Goal: Task Accomplishment & Management: Manage account settings

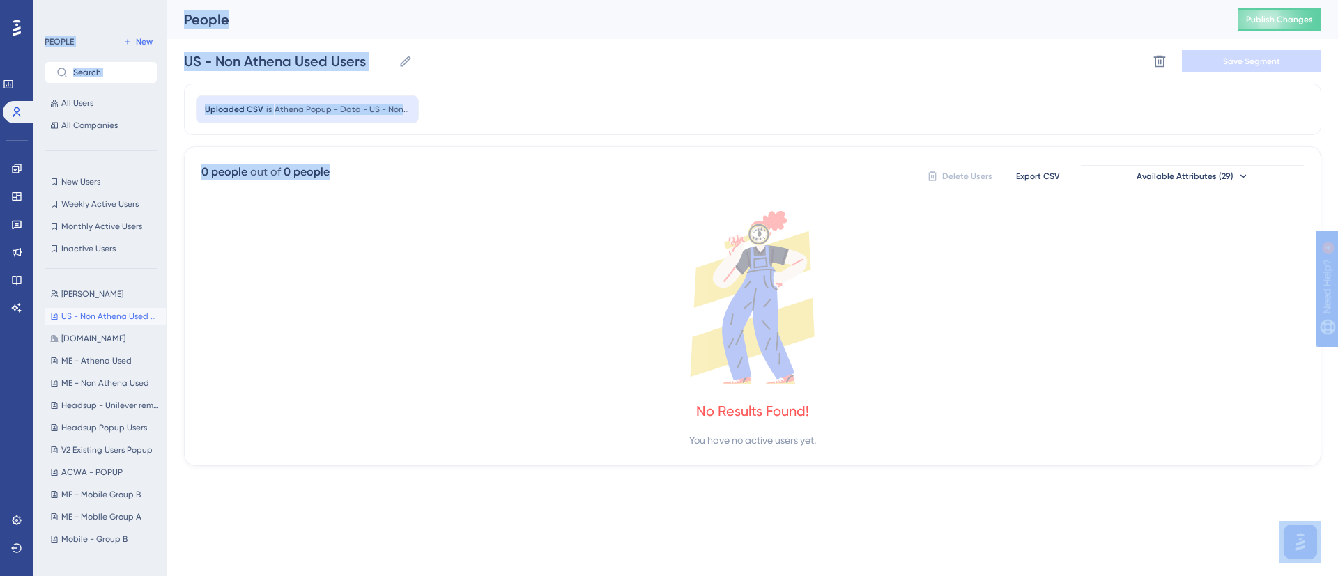
click at [585, 130] on div "Uploaded CSV is Athena Popup - Data - US - Non Athena Used (2)" at bounding box center [752, 110] width 1137 height 52
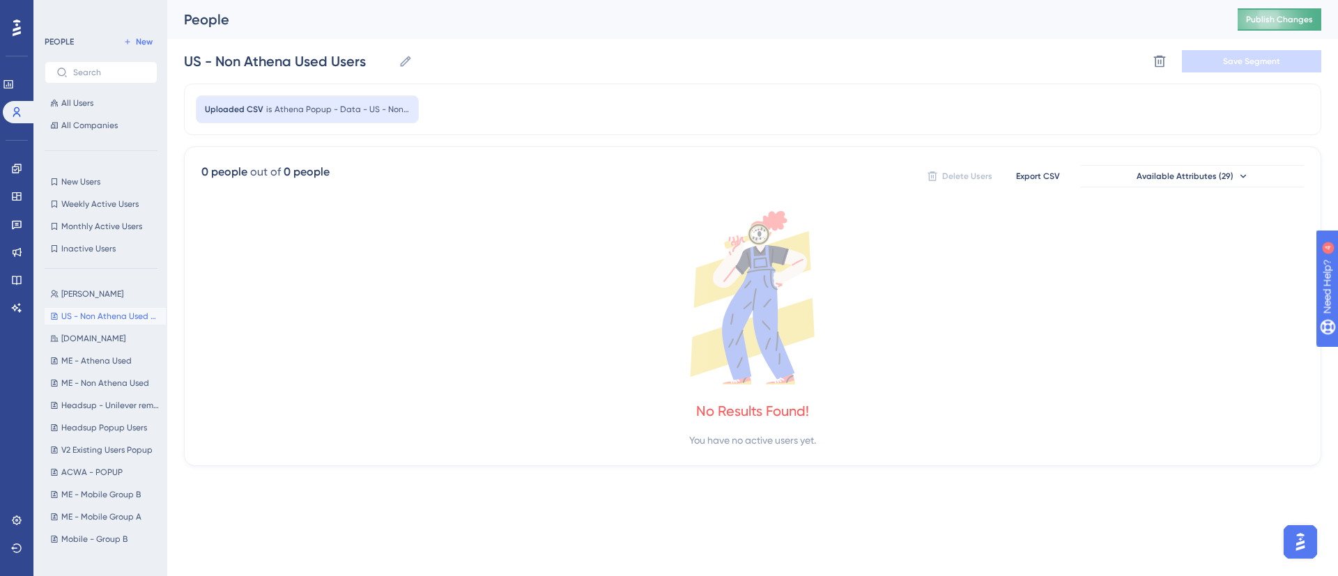
click at [1274, 22] on span "Publish Changes" at bounding box center [1279, 19] width 67 height 11
click at [622, 167] on div "0 people out of 0 people Delete Users Export CSV Available Attributes (29)" at bounding box center [752, 176] width 1102 height 25
click at [146, 38] on span "New" at bounding box center [144, 41] width 17 height 11
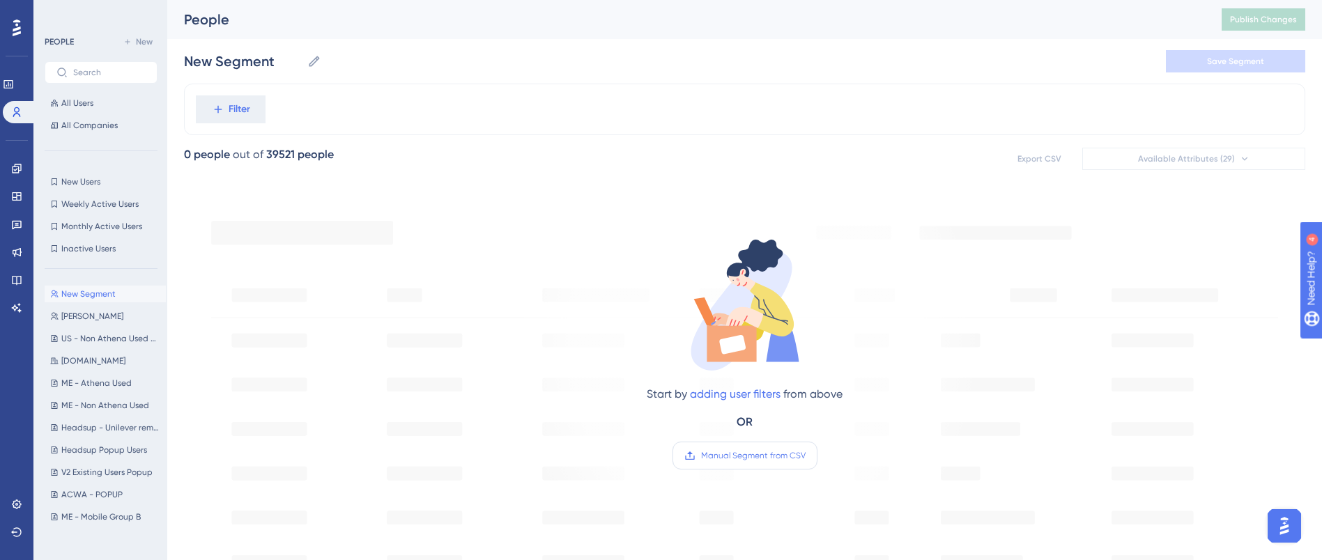
click at [746, 463] on label "Manual Segment from CSV" at bounding box center [744, 456] width 145 height 28
click at [805, 456] on input "Manual Segment from CSV" at bounding box center [805, 456] width 0 height 0
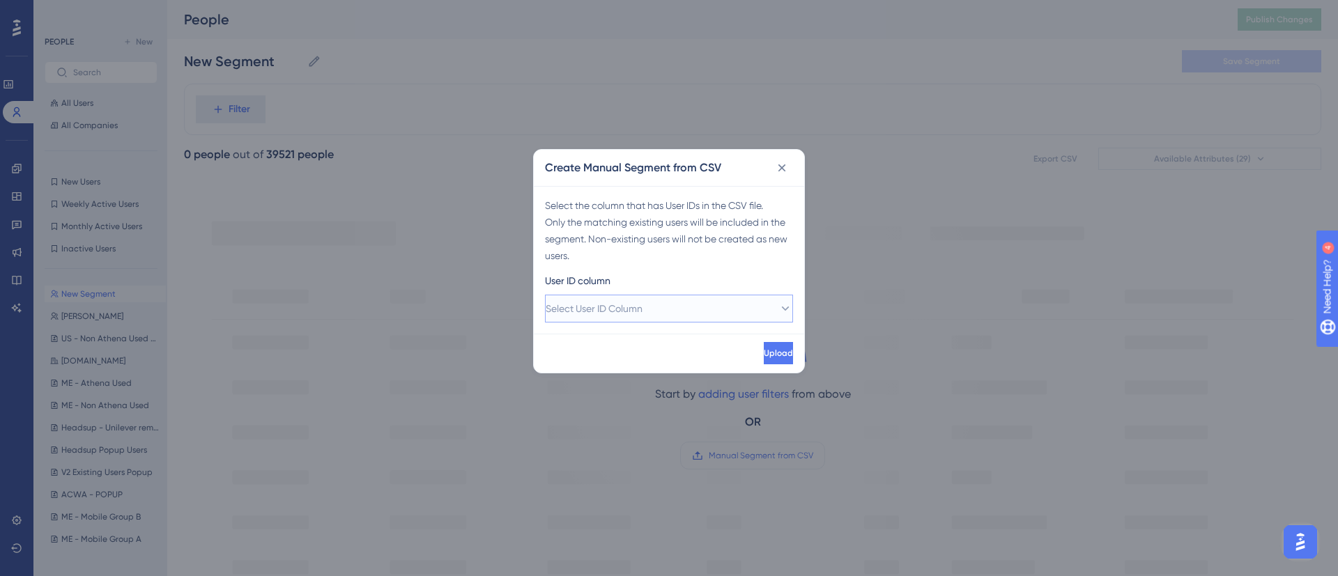
click at [720, 300] on button "Select User ID Column" at bounding box center [669, 309] width 248 height 28
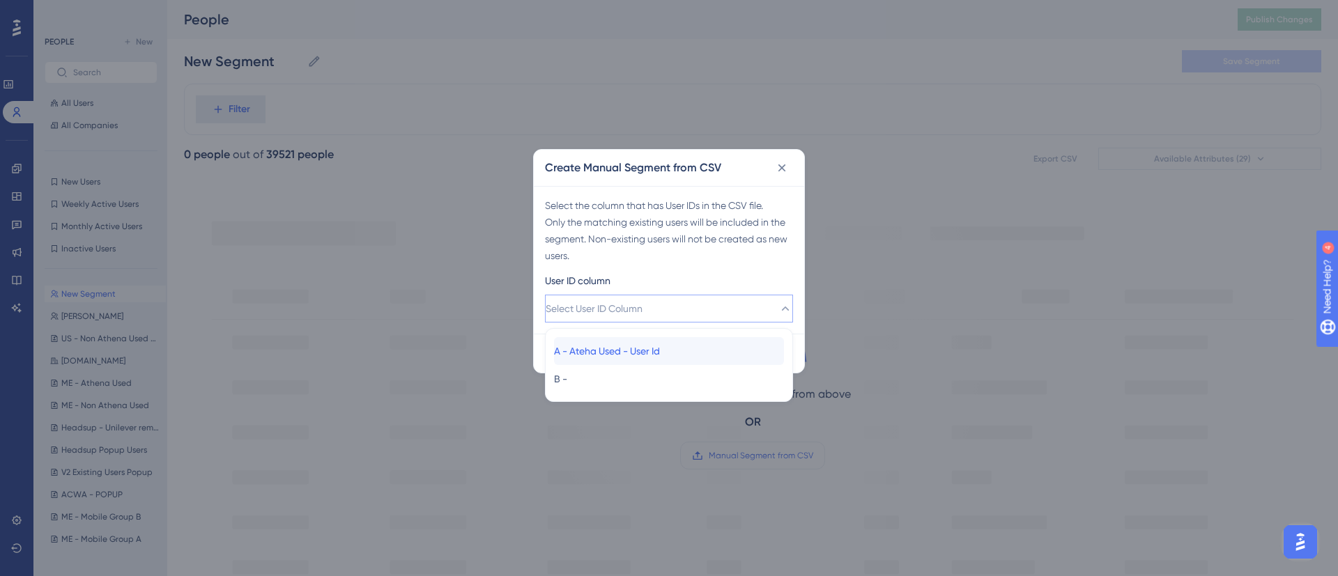
click at [630, 351] on span "A - Ateha Used - User Id" at bounding box center [607, 351] width 106 height 17
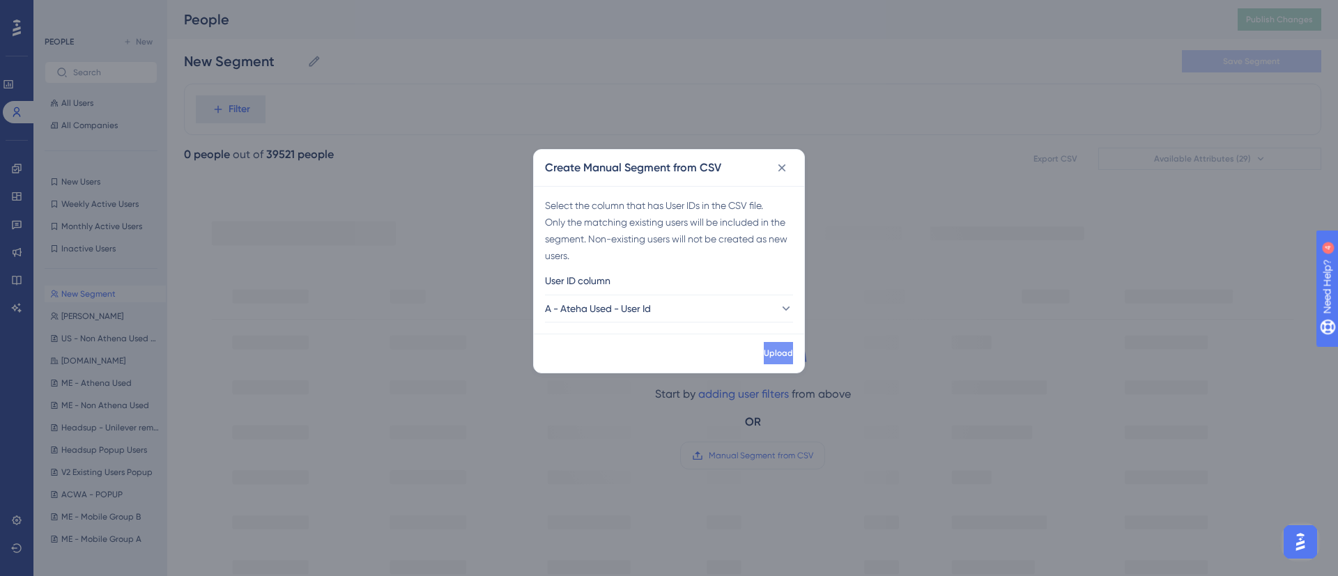
click at [779, 348] on button "Upload" at bounding box center [778, 353] width 29 height 22
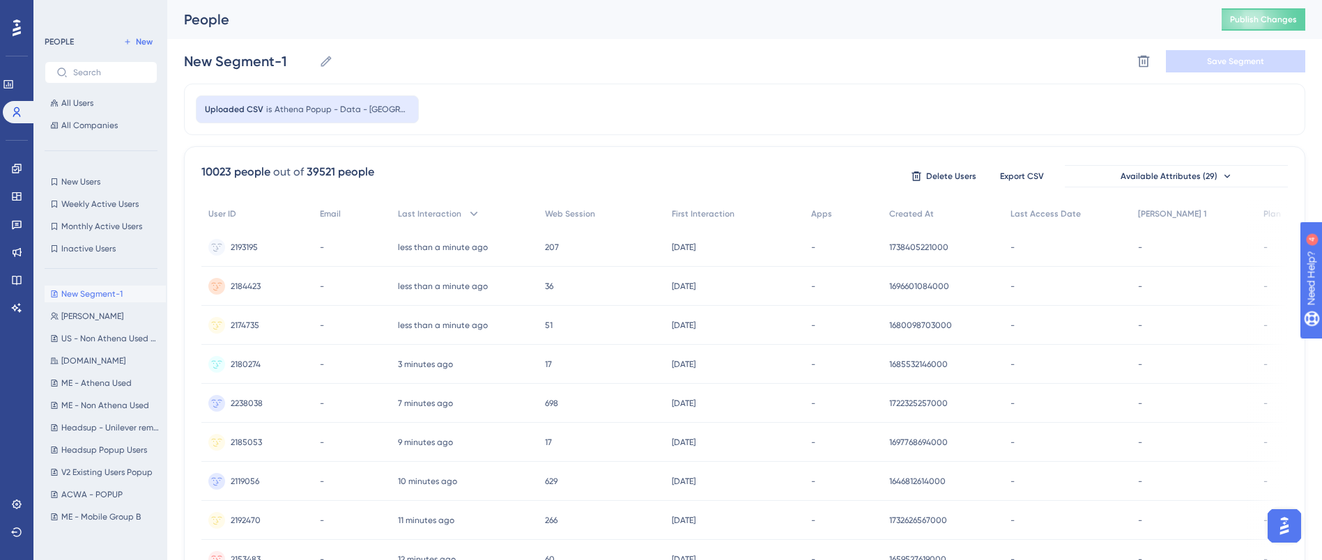
click at [605, 107] on div "Uploaded CSV is Athena Popup - Data - US - Athena Used" at bounding box center [744, 110] width 1121 height 52
click at [262, 68] on input "New Segment-1" at bounding box center [249, 62] width 130 height 20
paste input "US - [GEOGRAPHIC_DATA] Used"
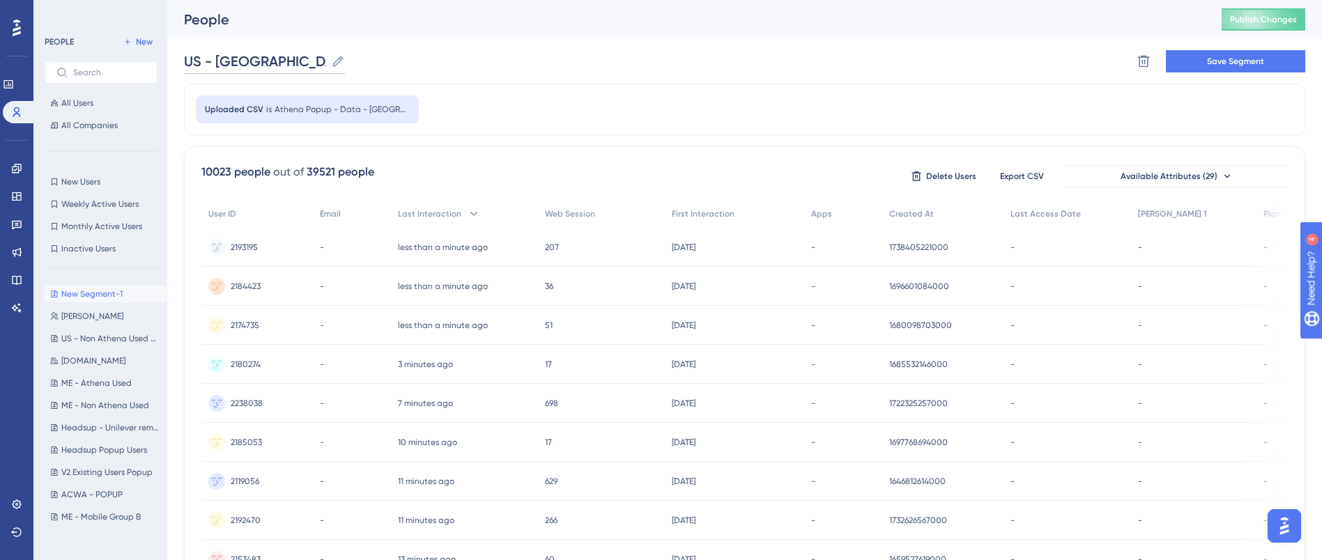
type input "US - [GEOGRAPHIC_DATA] Used"
click at [532, 82] on div "US - Athena Used US - Athena Used Delete Segment Save Segment" at bounding box center [744, 61] width 1121 height 45
click at [1227, 65] on span "Save Segment" at bounding box center [1235, 61] width 57 height 11
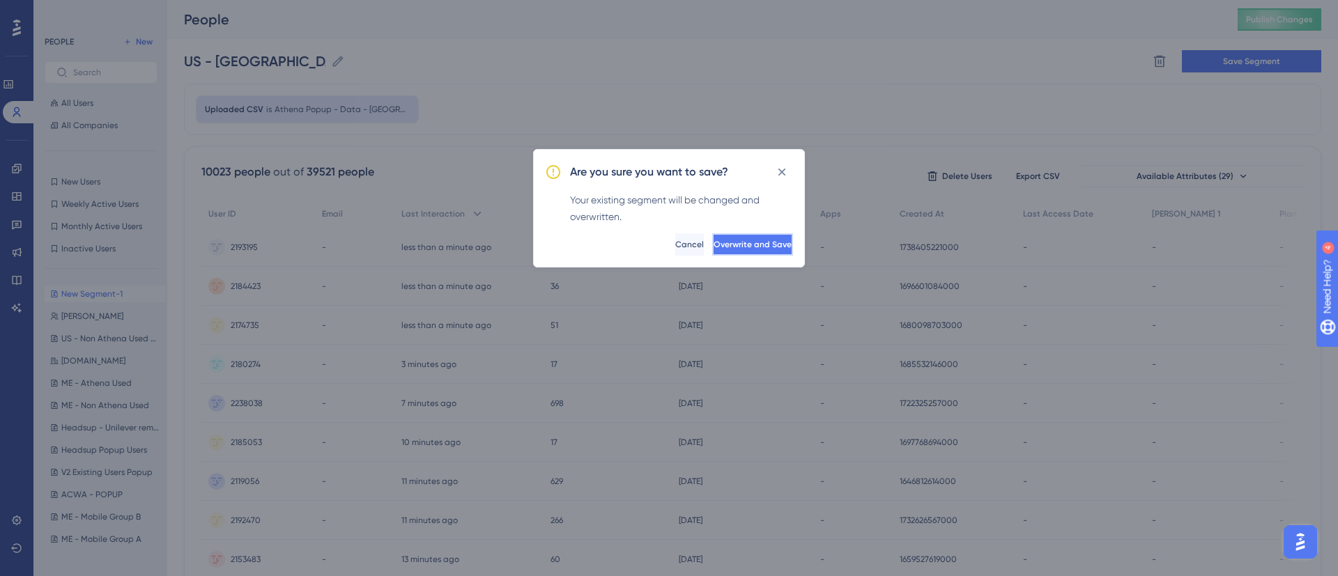
click at [738, 236] on button "Overwrite and Save" at bounding box center [752, 244] width 81 height 22
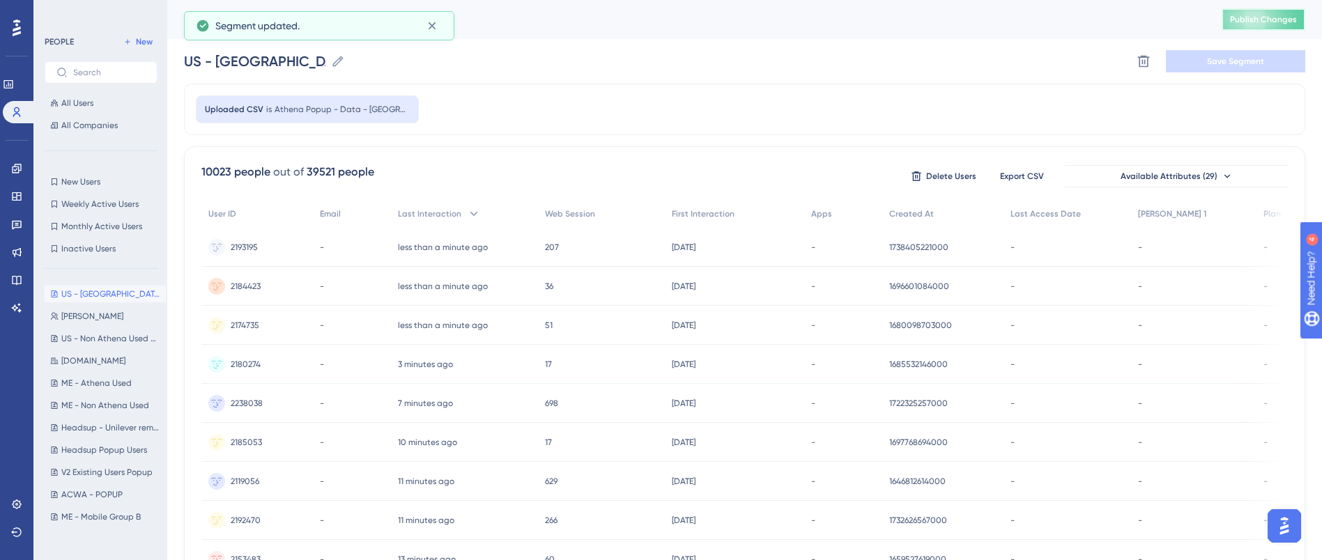
click at [1272, 14] on span "Publish Changes" at bounding box center [1263, 19] width 67 height 11
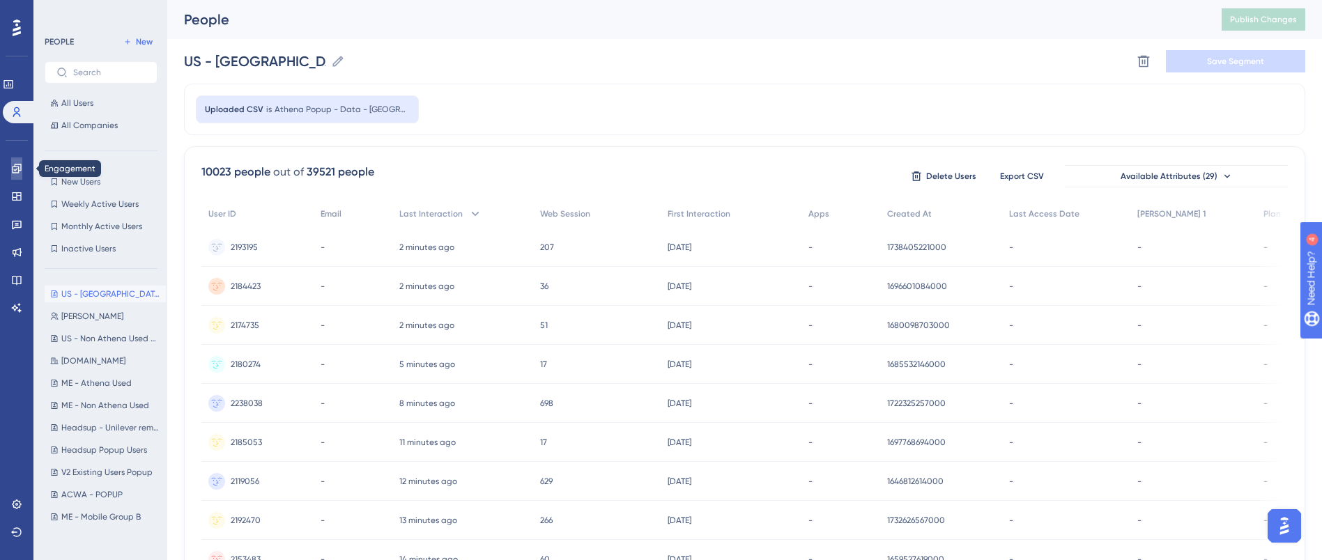
click at [18, 168] on icon at bounding box center [16, 168] width 9 height 9
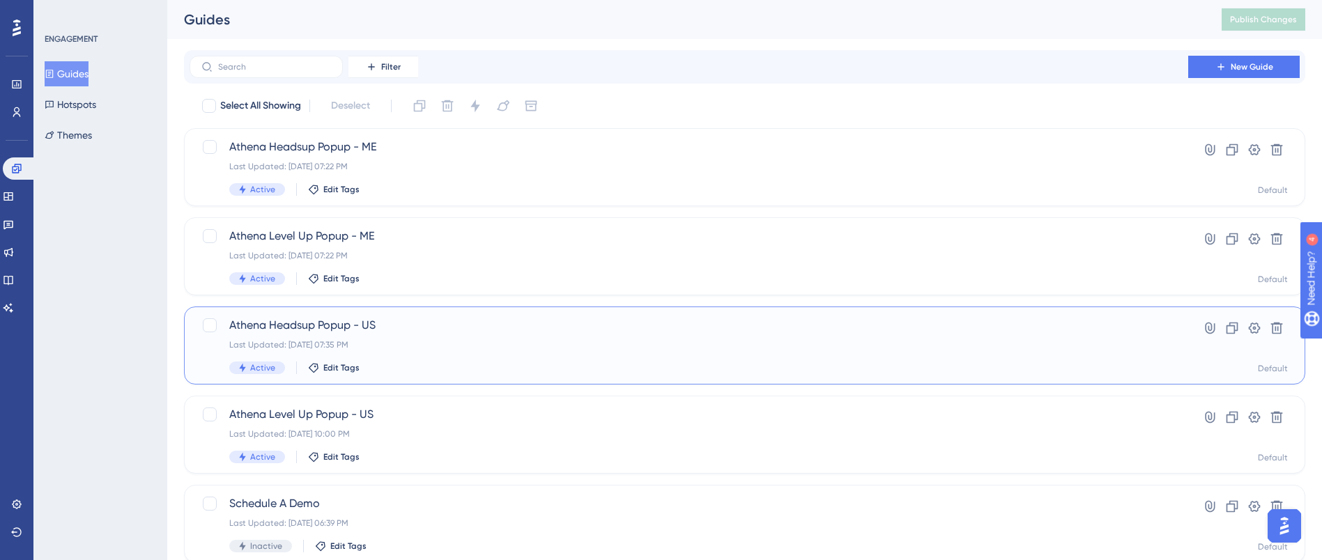
click at [443, 347] on div "Last Updated: [DATE] 07:35 PM" at bounding box center [688, 344] width 919 height 11
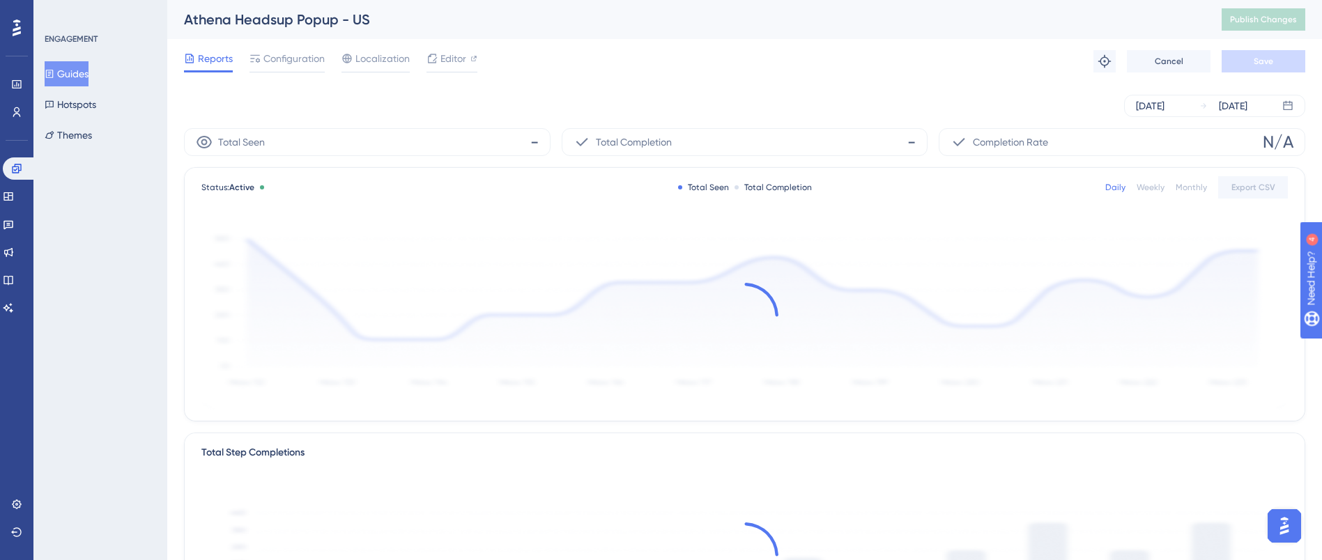
click at [85, 68] on button "Guides" at bounding box center [67, 73] width 44 height 25
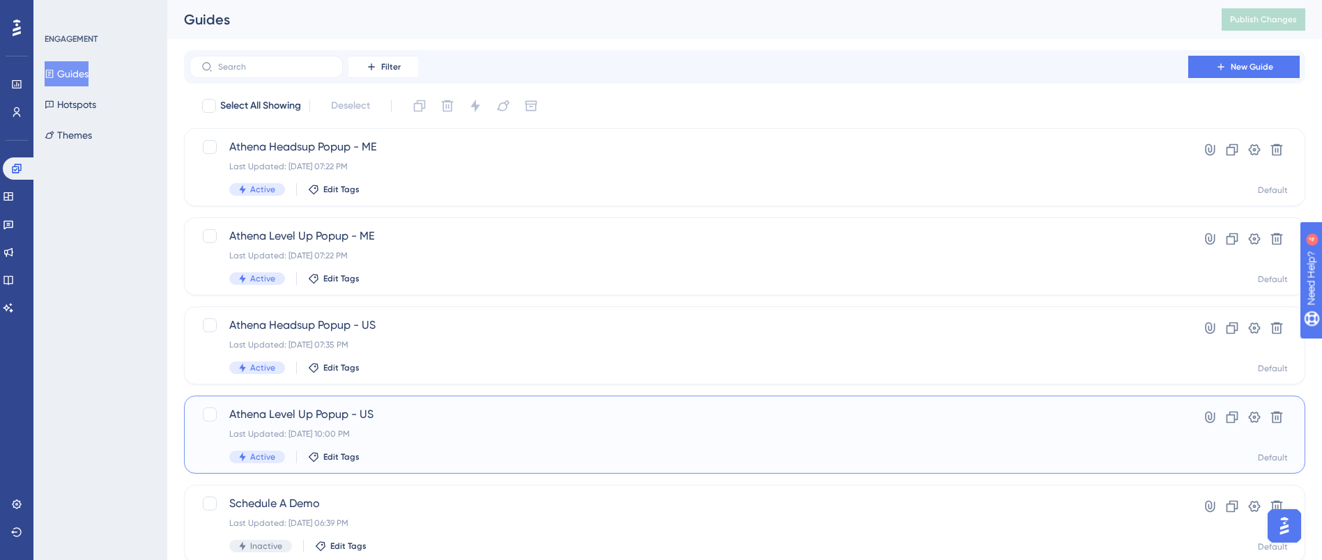
click at [445, 413] on span "Athena Level Up Popup - US" at bounding box center [688, 414] width 919 height 17
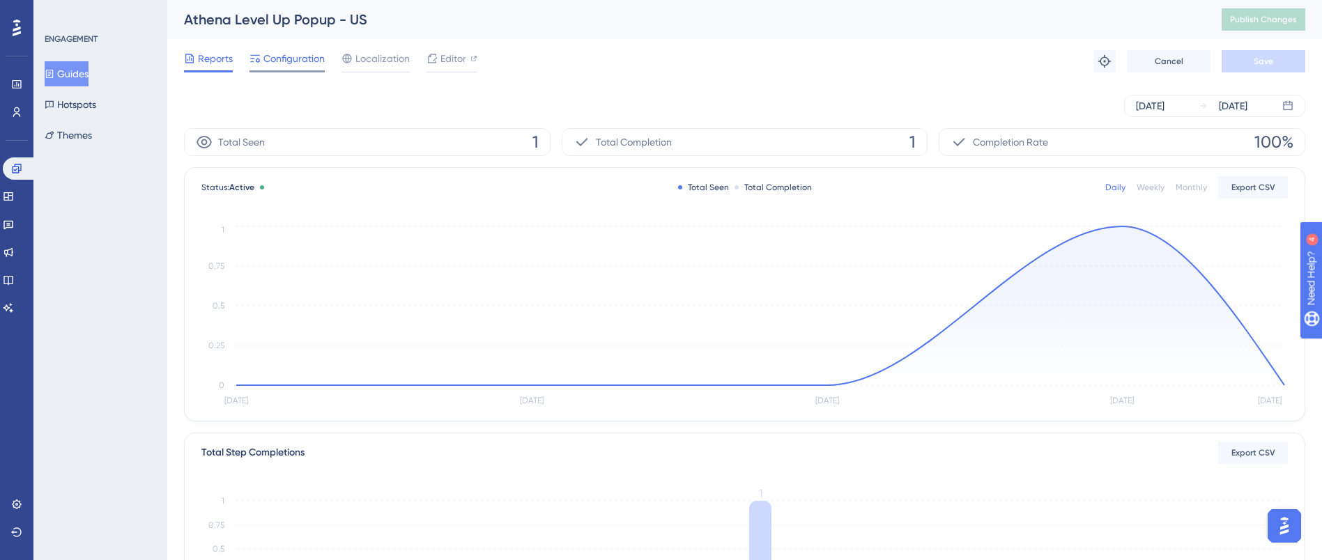
click at [295, 63] on span "Configuration" at bounding box center [293, 58] width 61 height 17
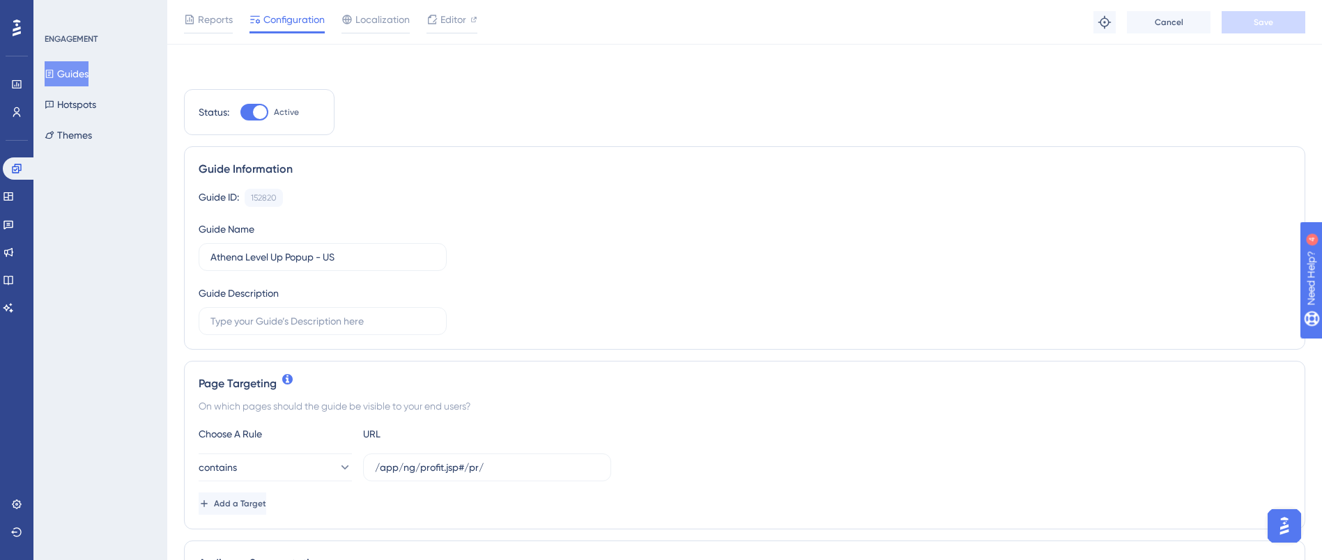
scroll to position [314, 0]
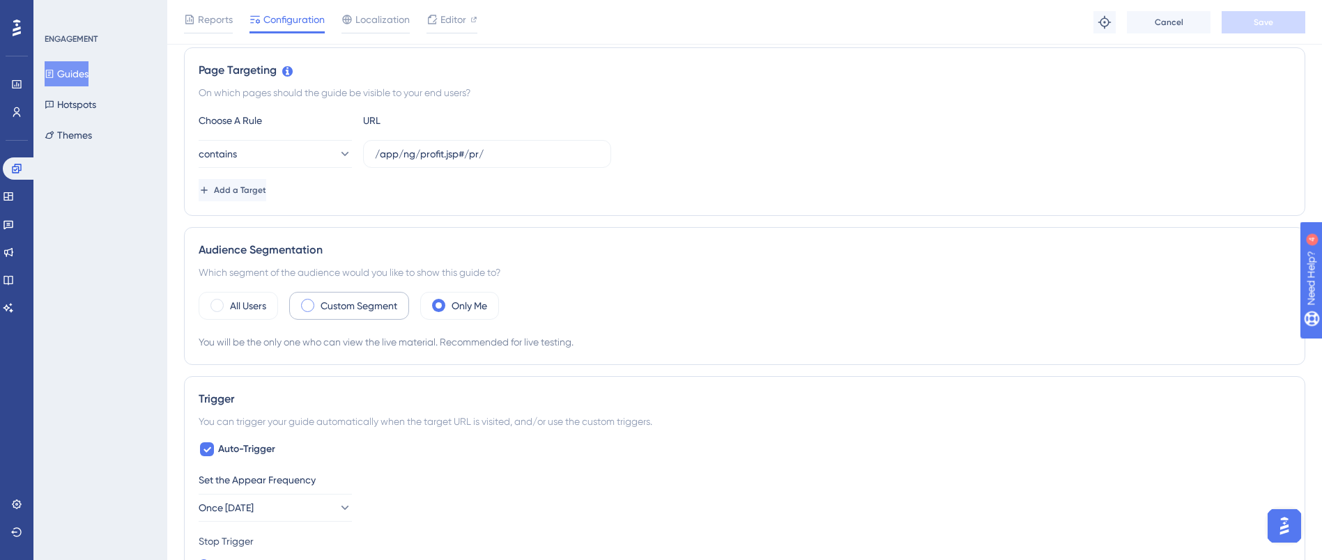
click at [311, 304] on span at bounding box center [307, 305] width 13 height 13
click at [318, 301] on input "radio" at bounding box center [318, 301] width 0 height 0
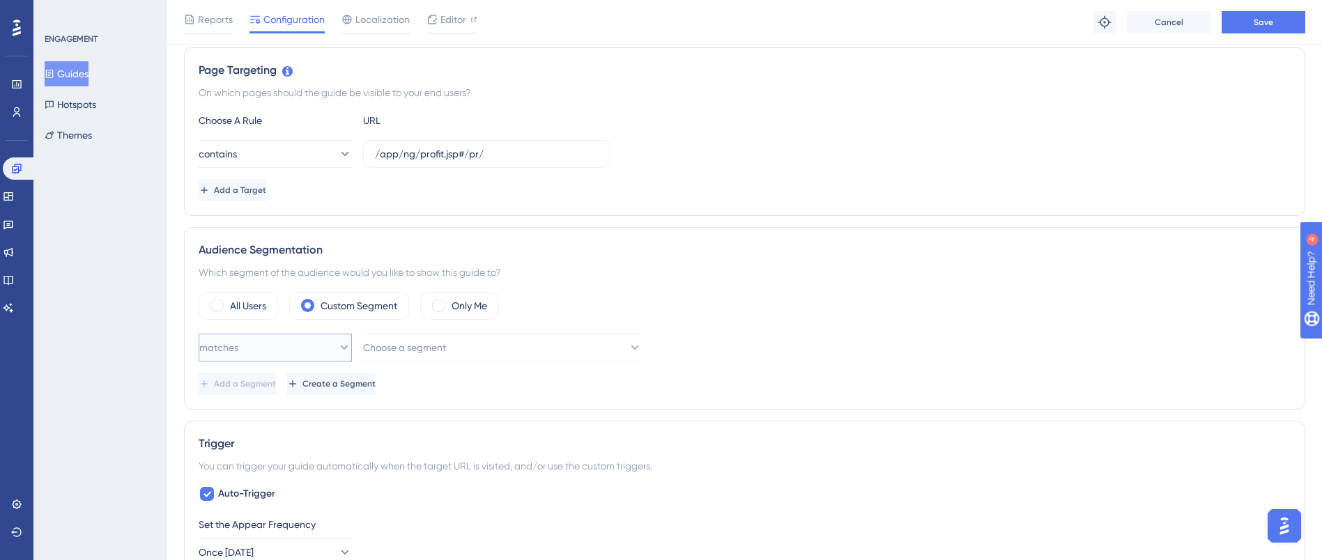
click at [321, 354] on button "matches" at bounding box center [275, 348] width 153 height 28
click at [268, 390] on div "matches matches" at bounding box center [275, 390] width 135 height 28
click at [546, 324] on div "All Users Custom Segment Only Me matches Choose a segment Delete Add a Segment …" at bounding box center [745, 343] width 1092 height 103
drag, startPoint x: 500, startPoint y: 346, endPoint x: 488, endPoint y: 341, distance: 13.5
click at [498, 345] on button "Choose a segment" at bounding box center [502, 348] width 279 height 28
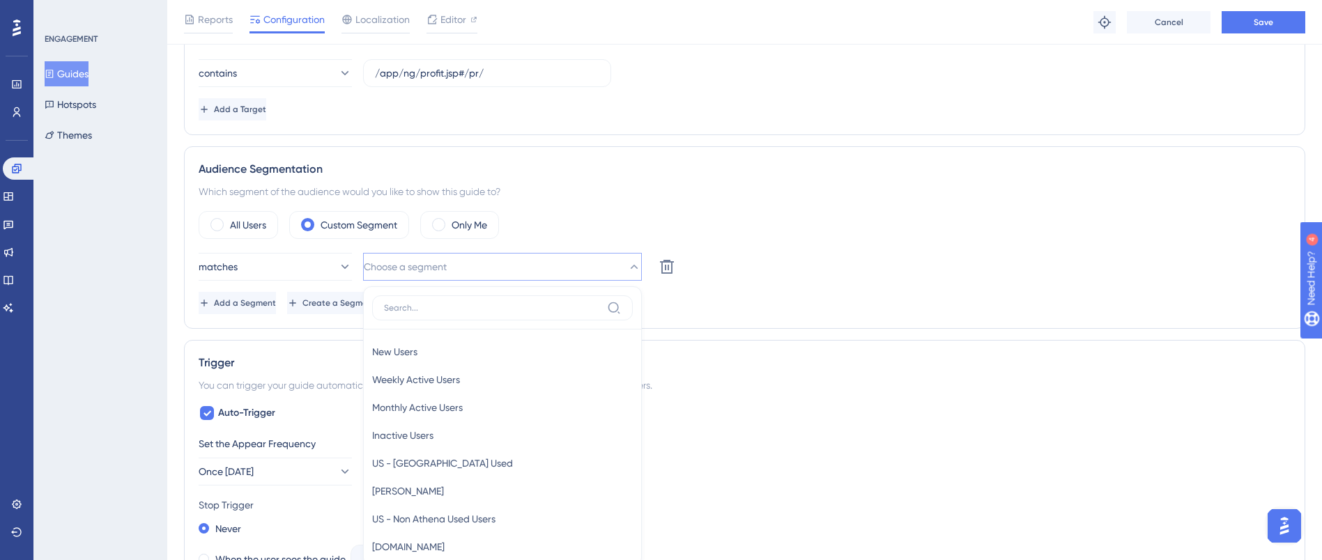
scroll to position [539, 0]
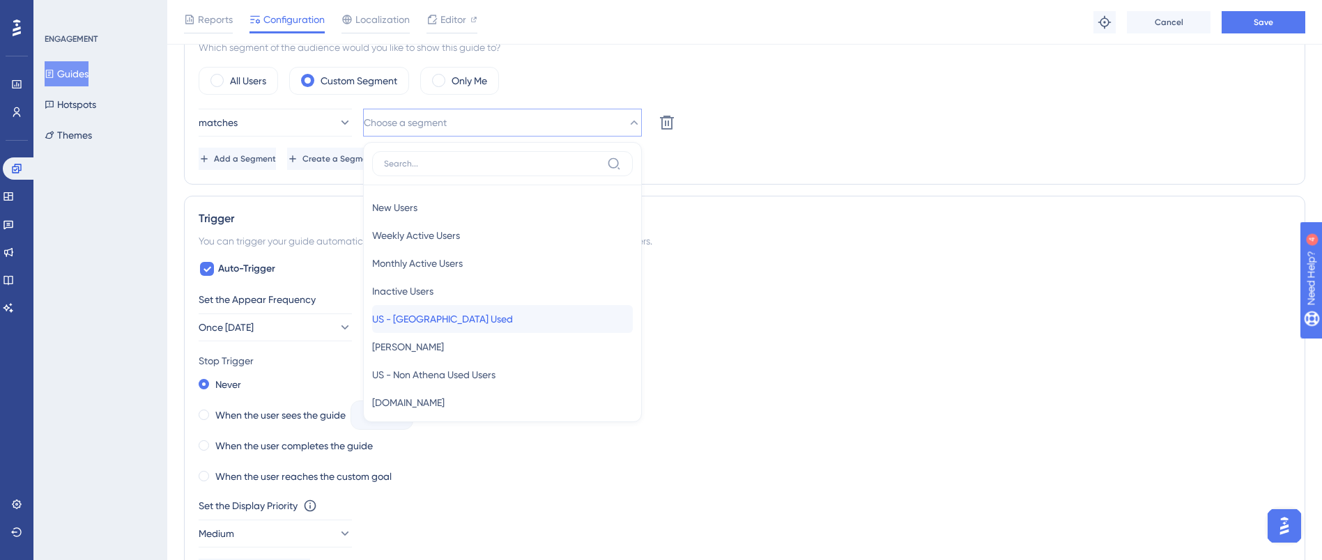
click at [481, 321] on div "US - Athena Used US - Athena Used" at bounding box center [502, 319] width 261 height 28
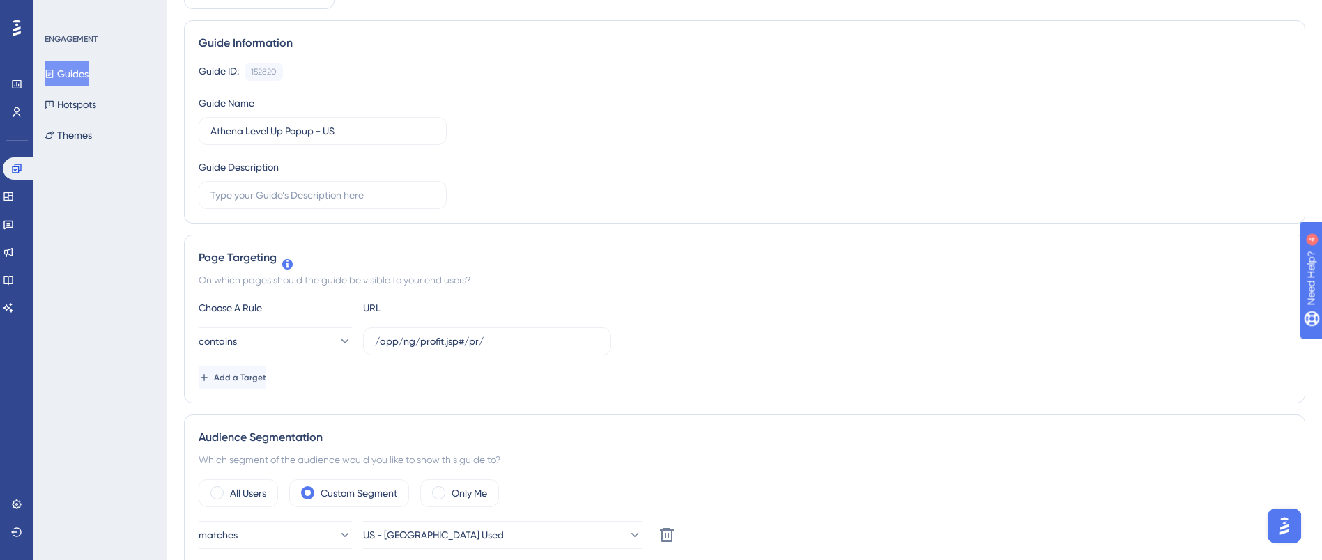
scroll to position [0, 0]
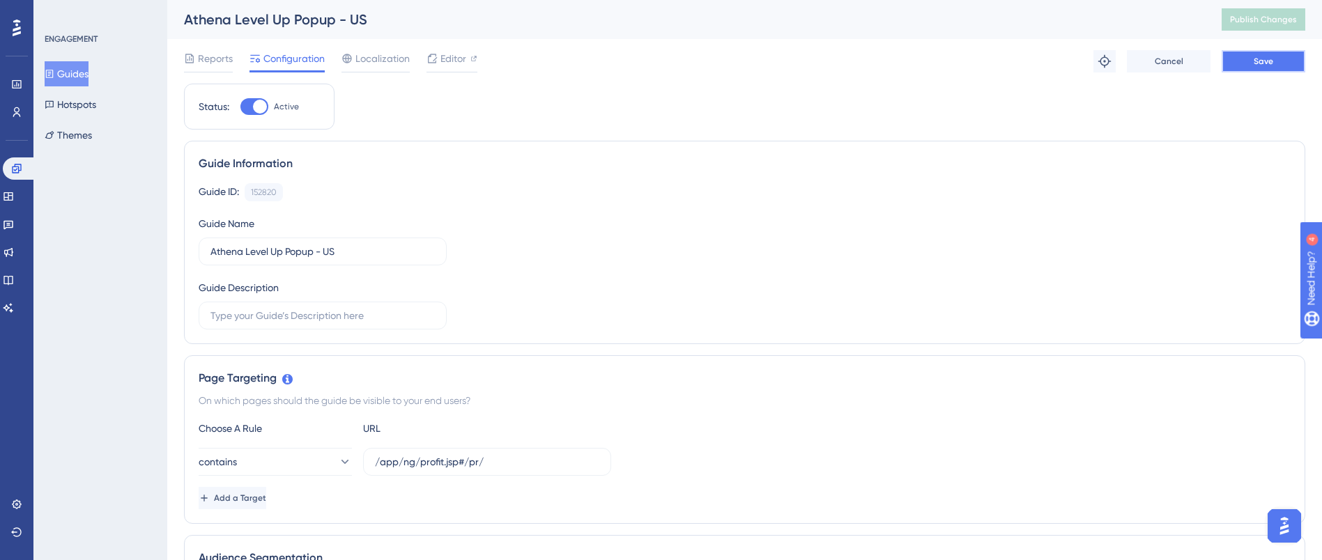
click at [1253, 59] on button "Save" at bounding box center [1263, 61] width 84 height 22
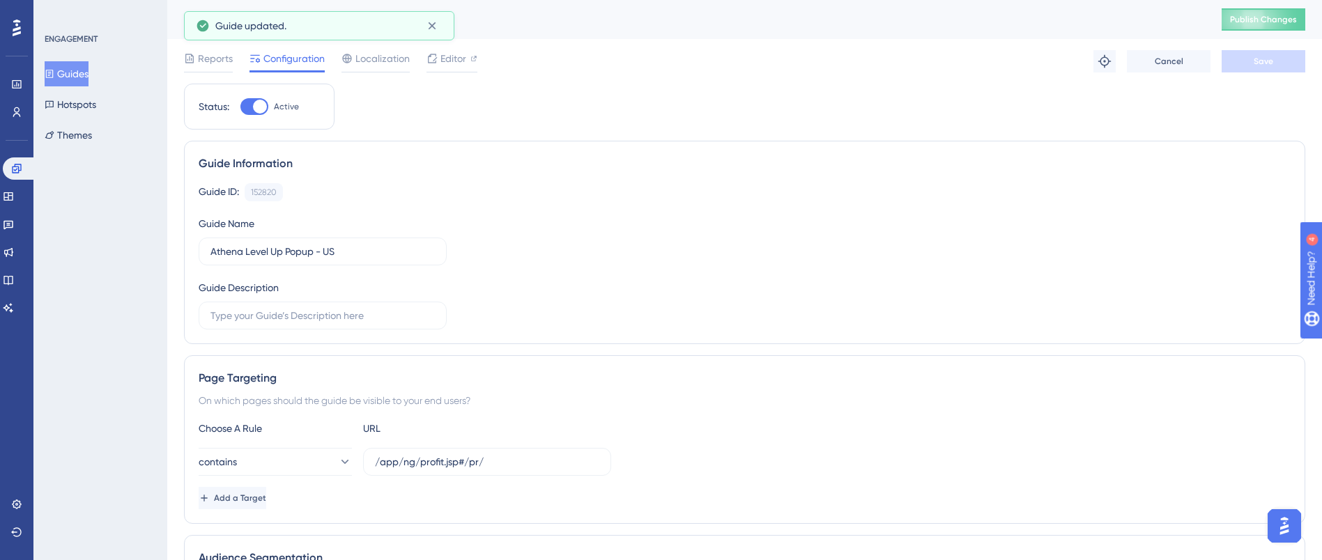
click at [1283, 15] on span "Publish Changes" at bounding box center [1263, 19] width 67 height 11
click at [1273, 15] on icon at bounding box center [1263, 20] width 20 height 20
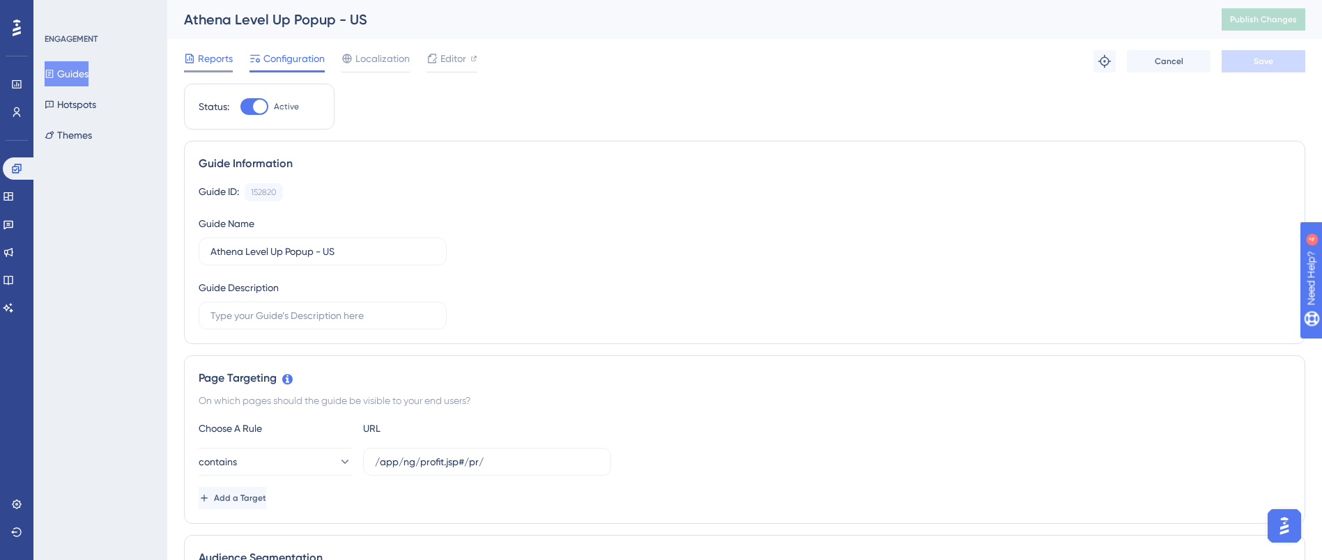
click at [207, 54] on span "Reports" at bounding box center [215, 58] width 35 height 17
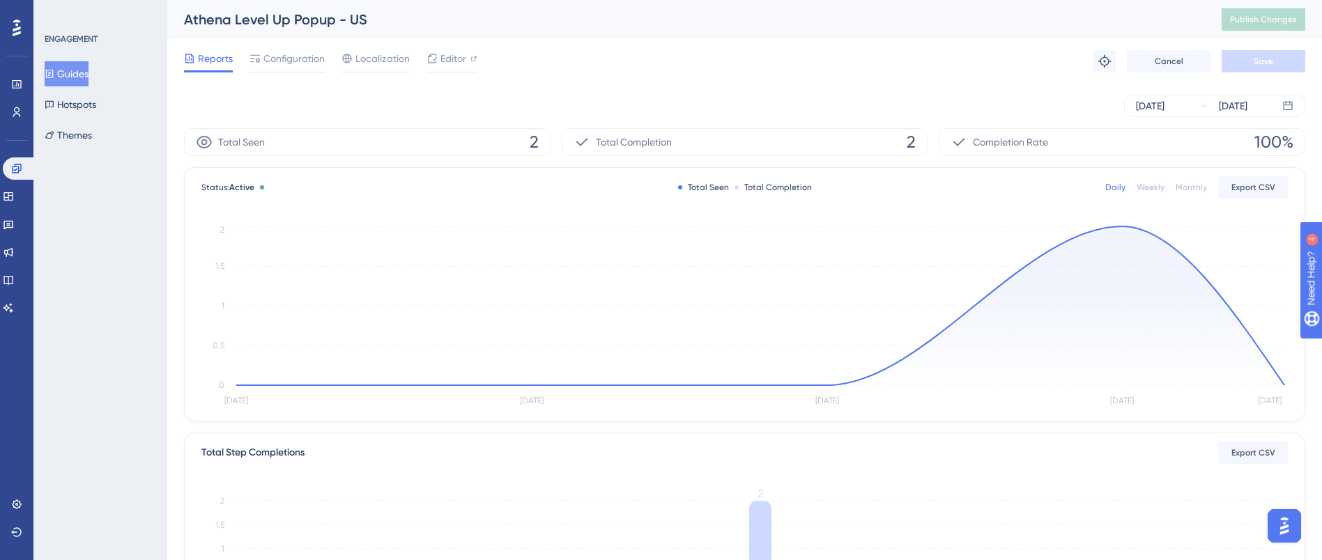
click at [678, 59] on div "Reports Configuration Localization Editor Troubleshoot Cancel Save" at bounding box center [744, 61] width 1121 height 45
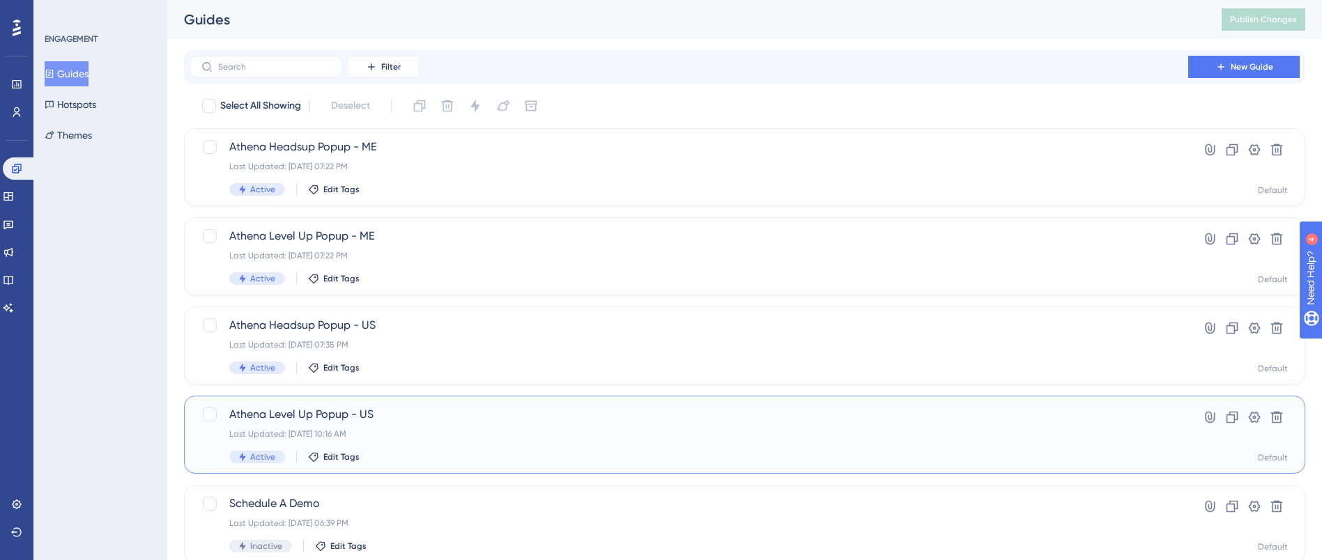
click at [396, 427] on div "Athena Level Up Popup - US Last Updated: [DATE] 10:16 AM Active Edit Tags" at bounding box center [688, 434] width 919 height 57
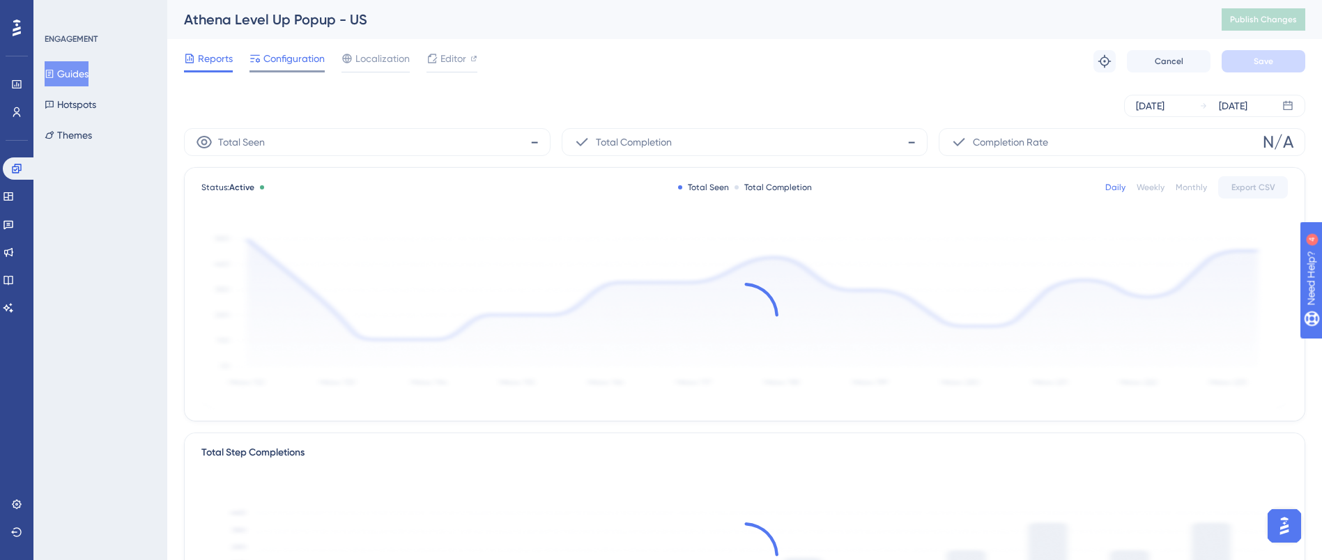
click at [295, 66] on span "Configuration" at bounding box center [293, 58] width 61 height 17
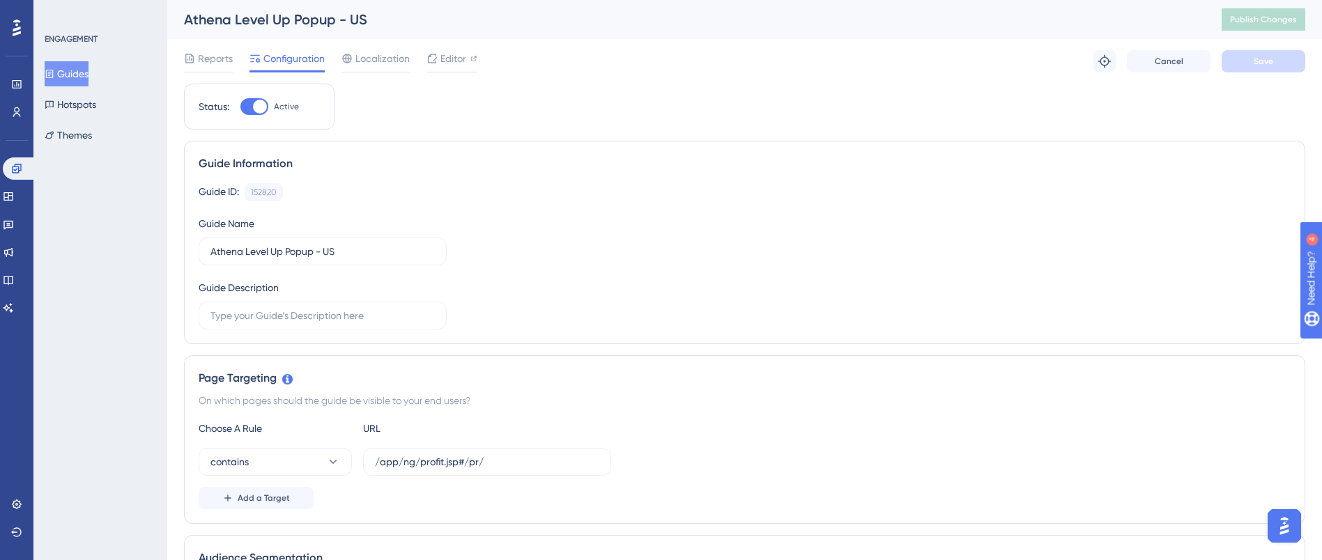
click at [258, 110] on div at bounding box center [260, 107] width 14 height 14
click at [240, 107] on input "Active" at bounding box center [240, 107] width 1 height 1
checkbox input "false"
click at [1256, 61] on span "Save" at bounding box center [1263, 61] width 20 height 11
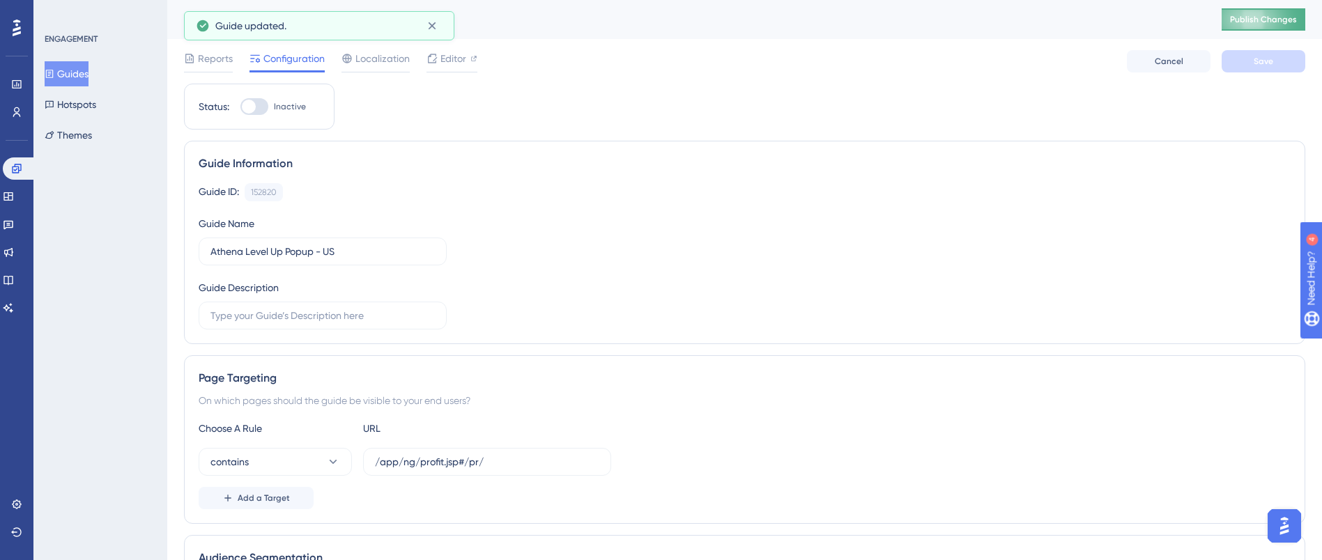
click at [1285, 21] on span "Publish Changes" at bounding box center [1263, 19] width 67 height 11
click at [79, 69] on button "Guides" at bounding box center [67, 73] width 44 height 25
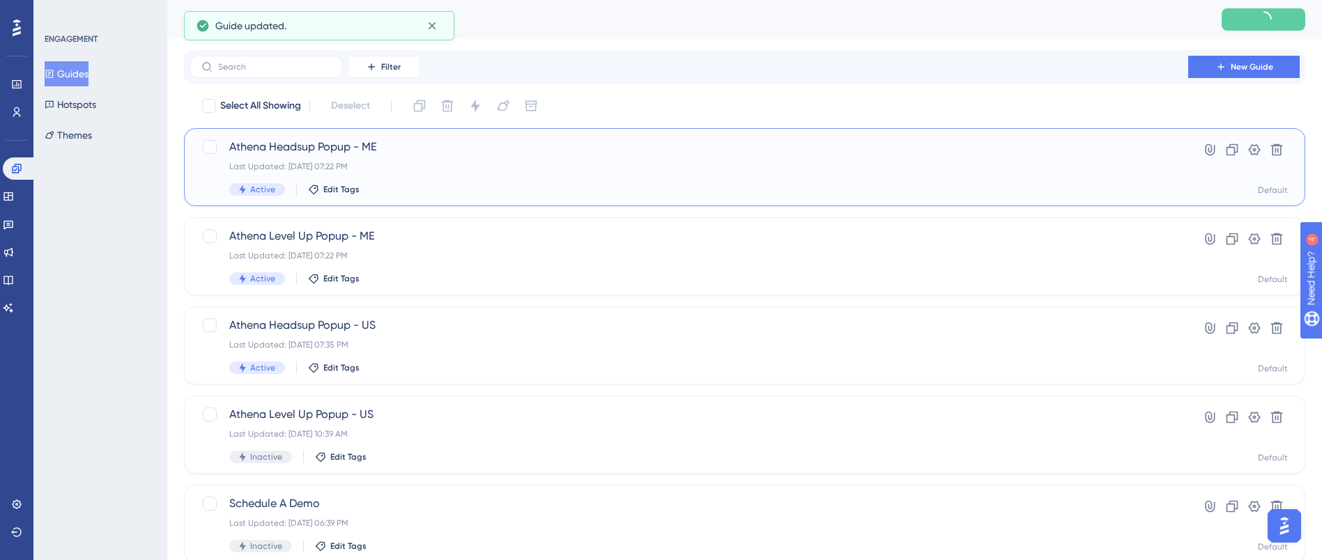
click at [394, 162] on div "Last Updated: [DATE] 07:22 PM" at bounding box center [688, 166] width 919 height 11
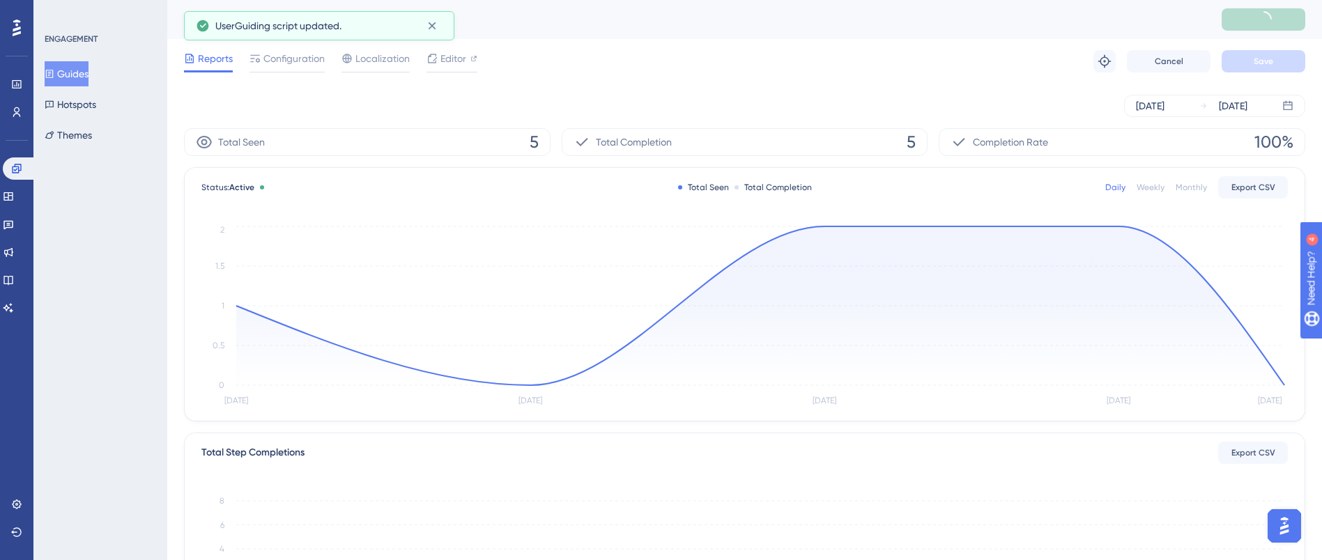
click at [288, 47] on div "Reports Configuration Localization Editor Troubleshoot Cancel Save" at bounding box center [744, 61] width 1121 height 45
click at [298, 59] on span "Configuration" at bounding box center [293, 58] width 61 height 17
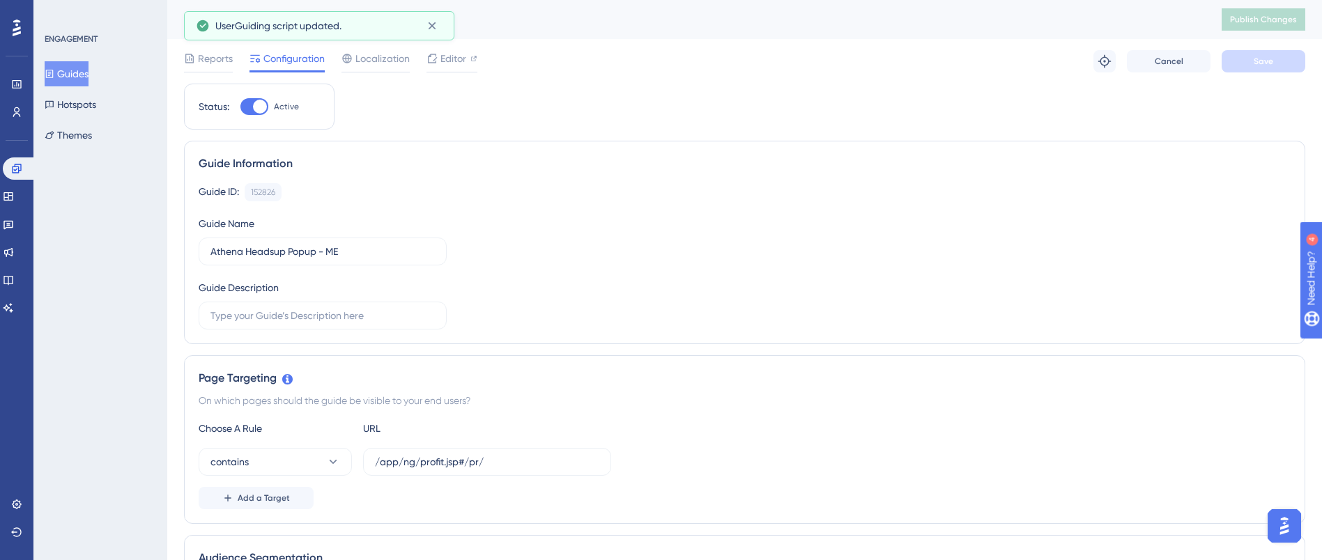
click at [266, 107] on div at bounding box center [260, 107] width 14 height 14
click at [240, 107] on input "Active" at bounding box center [240, 107] width 1 height 1
checkbox input "false"
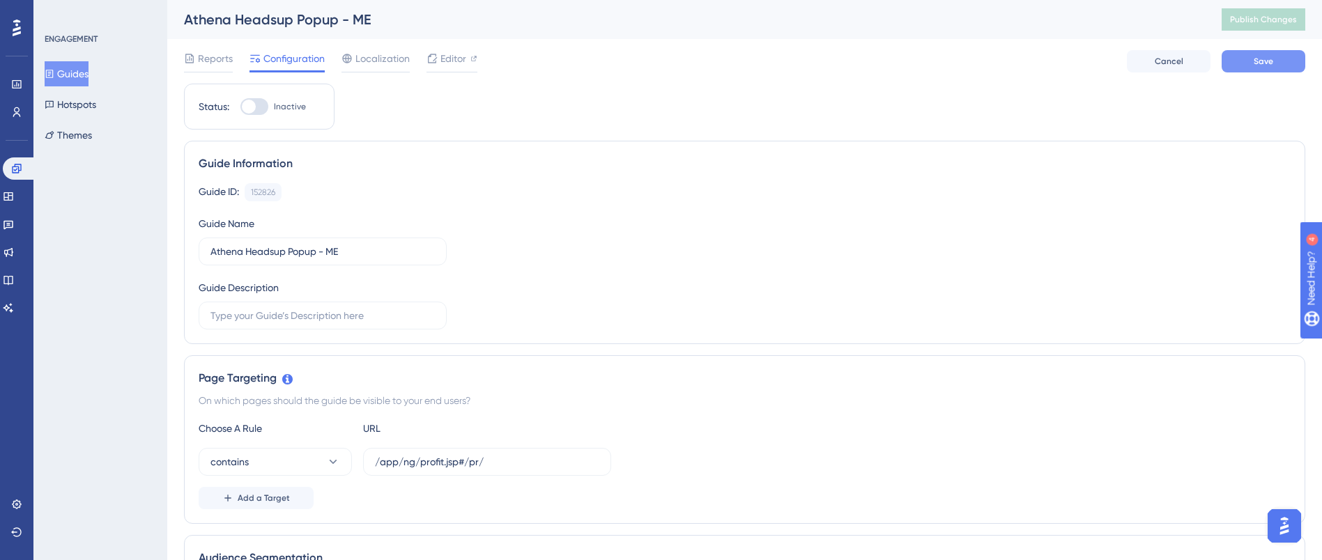
click at [1263, 66] on span "Save" at bounding box center [1263, 61] width 20 height 11
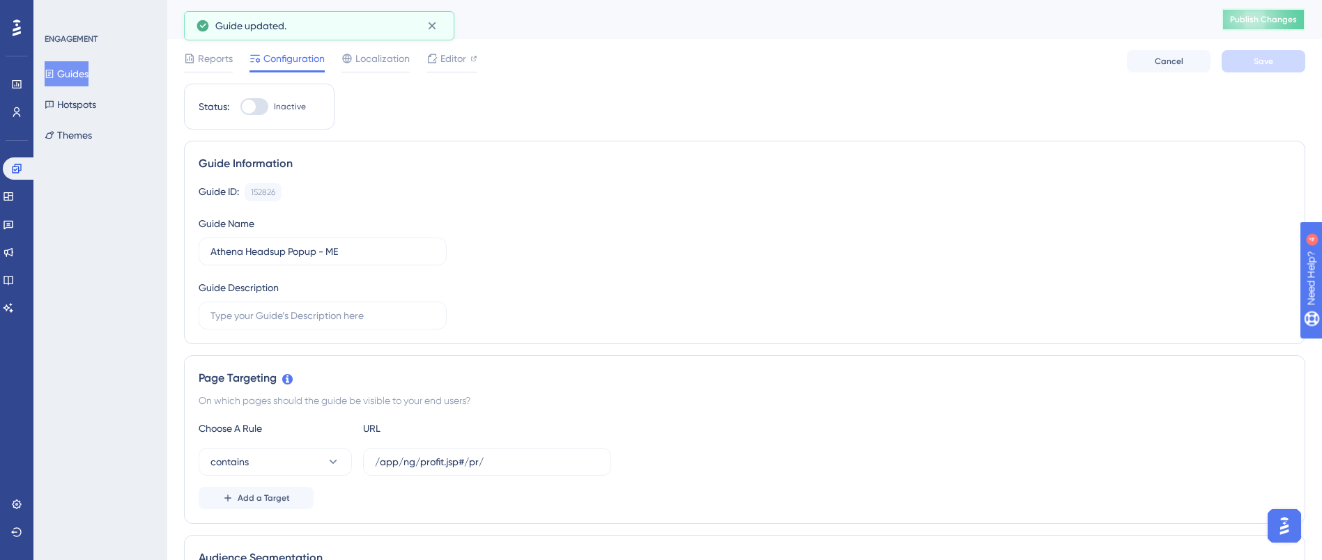
click at [1272, 19] on span "Publish Changes" at bounding box center [1263, 19] width 67 height 11
click at [442, 56] on span "Editor" at bounding box center [453, 58] width 26 height 17
click at [456, 58] on span "Editor" at bounding box center [453, 58] width 26 height 17
click at [263, 109] on div at bounding box center [254, 106] width 28 height 17
click at [240, 107] on input "Inactive" at bounding box center [240, 107] width 1 height 1
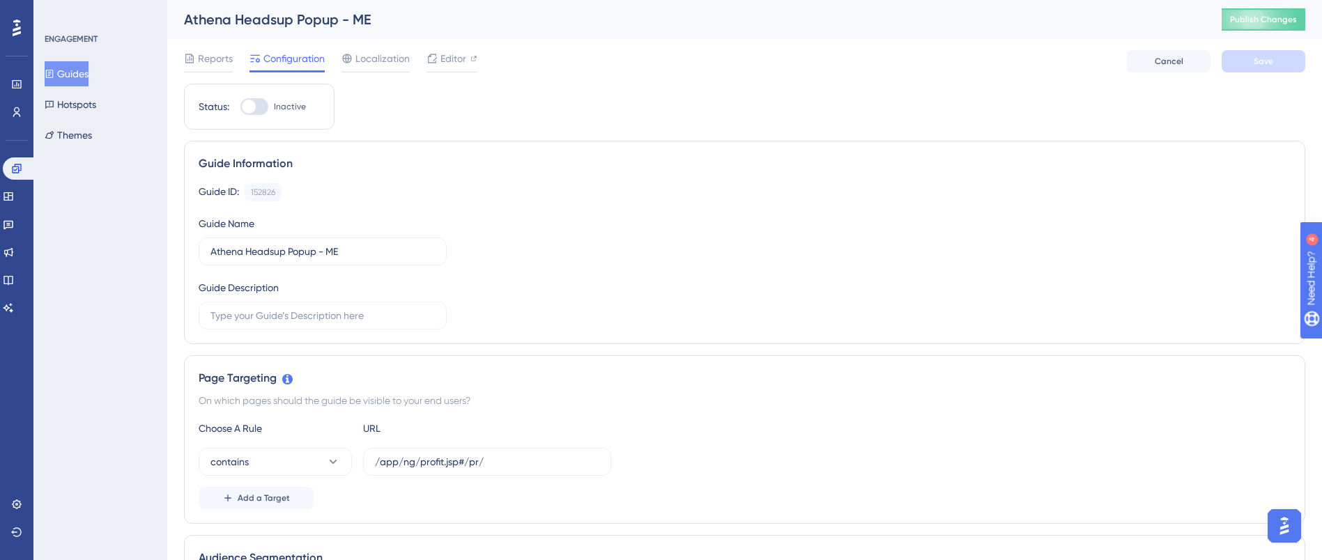
checkbox input "true"
click at [1274, 61] on button "Save" at bounding box center [1263, 61] width 84 height 22
click at [1291, 21] on span "Publish Changes" at bounding box center [1263, 19] width 67 height 11
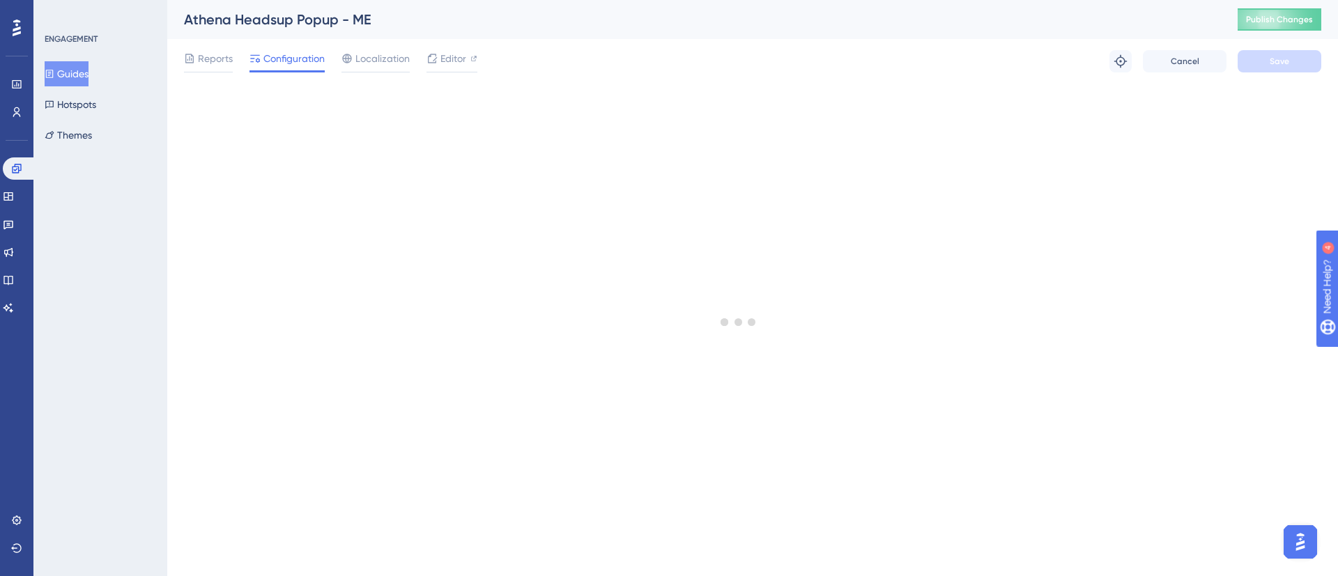
click at [74, 72] on button "Guides" at bounding box center [67, 73] width 44 height 25
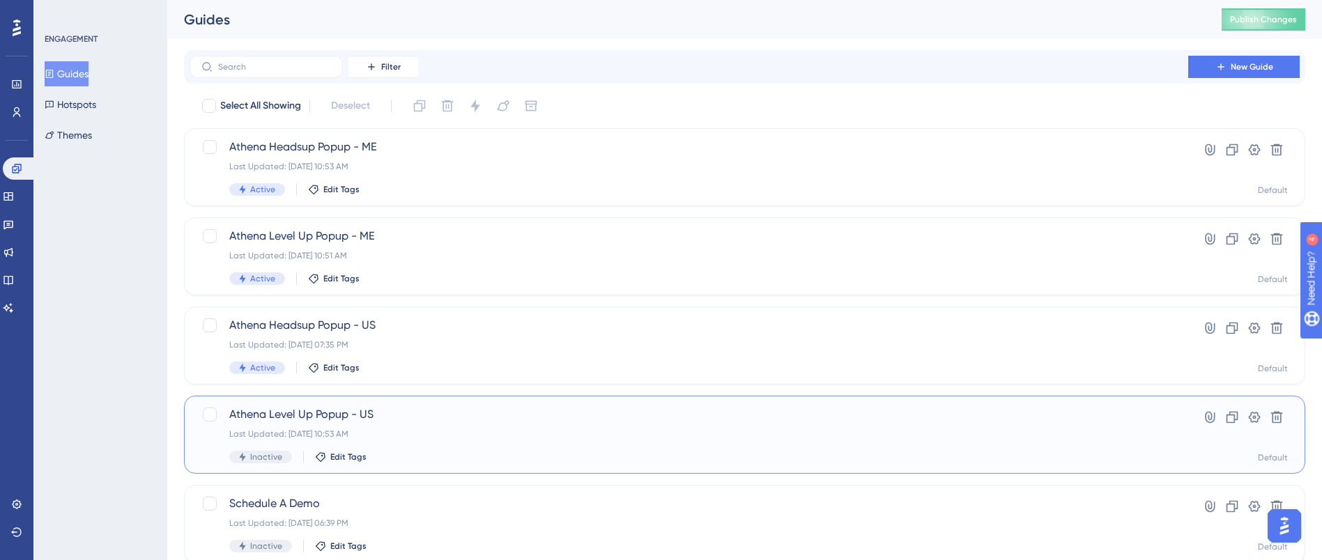
click at [354, 442] on div "Athena Level Up Popup - US Last Updated: [DATE] 10:53 AM Inactive Edit Tags" at bounding box center [688, 434] width 919 height 57
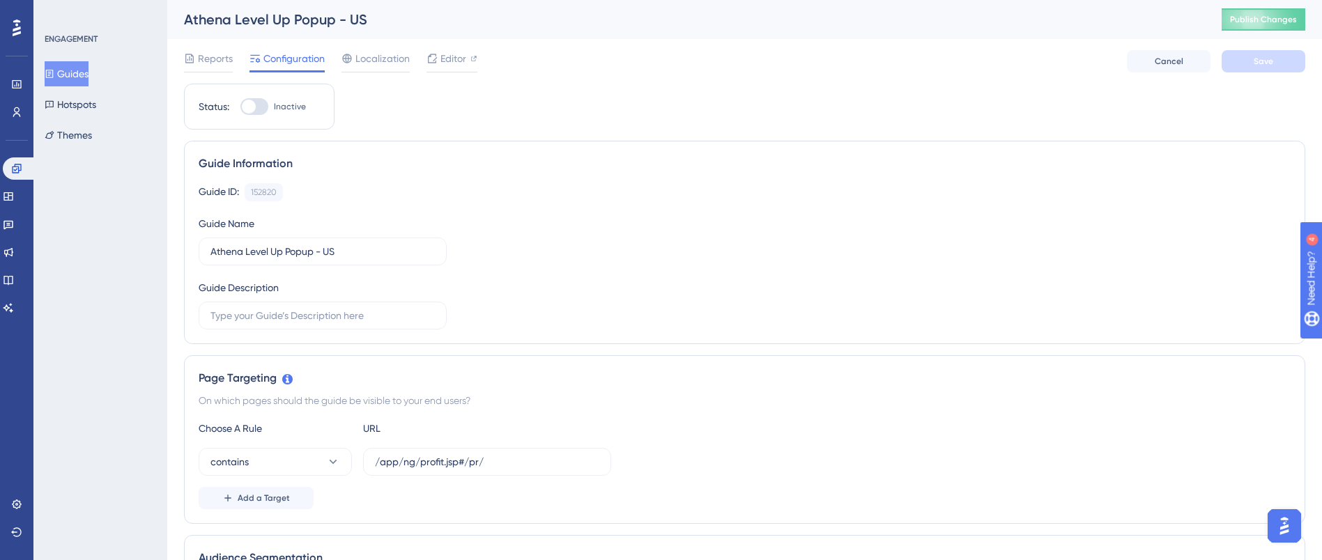
click at [263, 100] on div at bounding box center [254, 106] width 28 height 17
click at [240, 107] on input "Inactive" at bounding box center [240, 107] width 1 height 1
checkbox input "true"
click at [1268, 56] on span "Save" at bounding box center [1263, 61] width 20 height 11
click at [1279, 11] on button "Publish Changes" at bounding box center [1263, 19] width 84 height 22
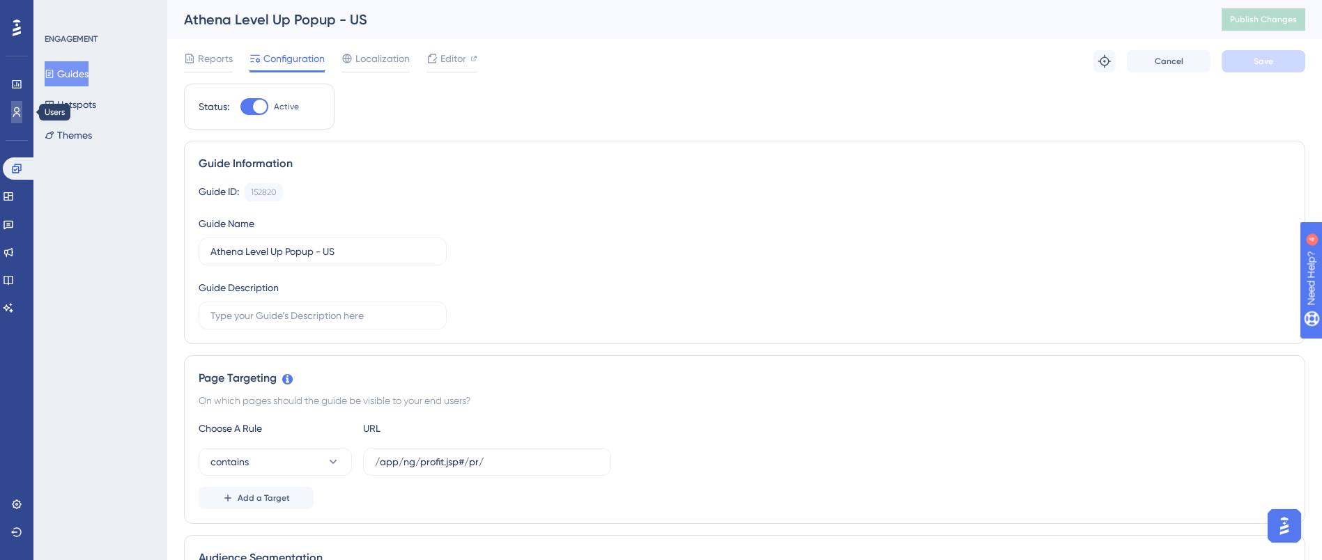
click at [14, 112] on icon at bounding box center [16, 112] width 11 height 11
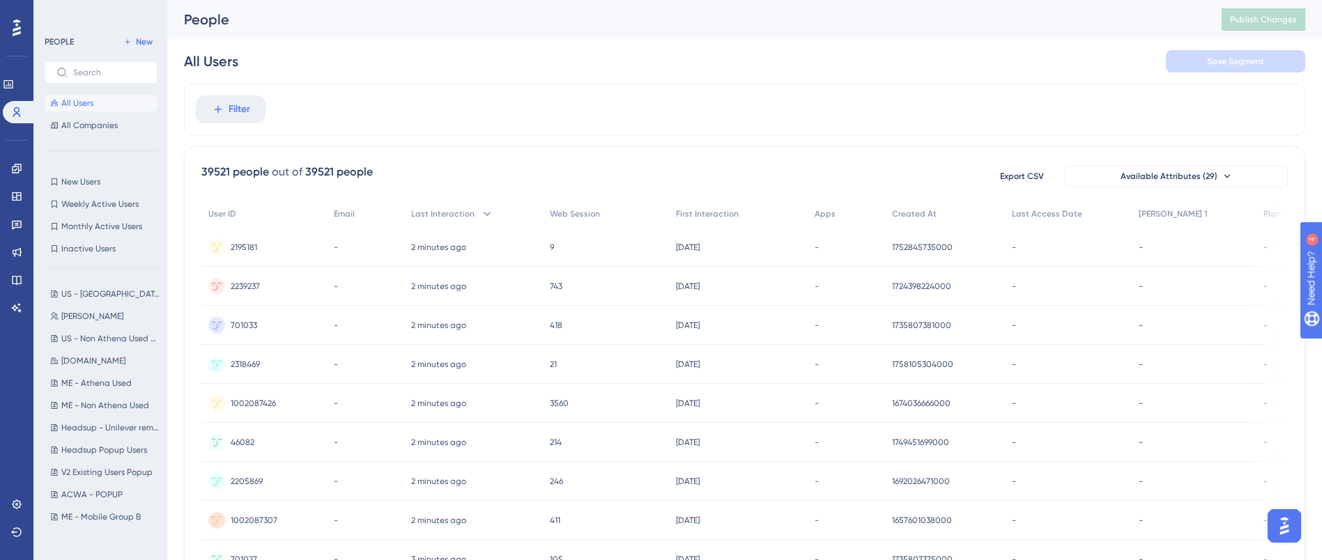
click at [455, 100] on div "Filter" at bounding box center [744, 110] width 1121 height 52
drag, startPoint x: 489, startPoint y: 135, endPoint x: 354, endPoint y: 125, distance: 135.5
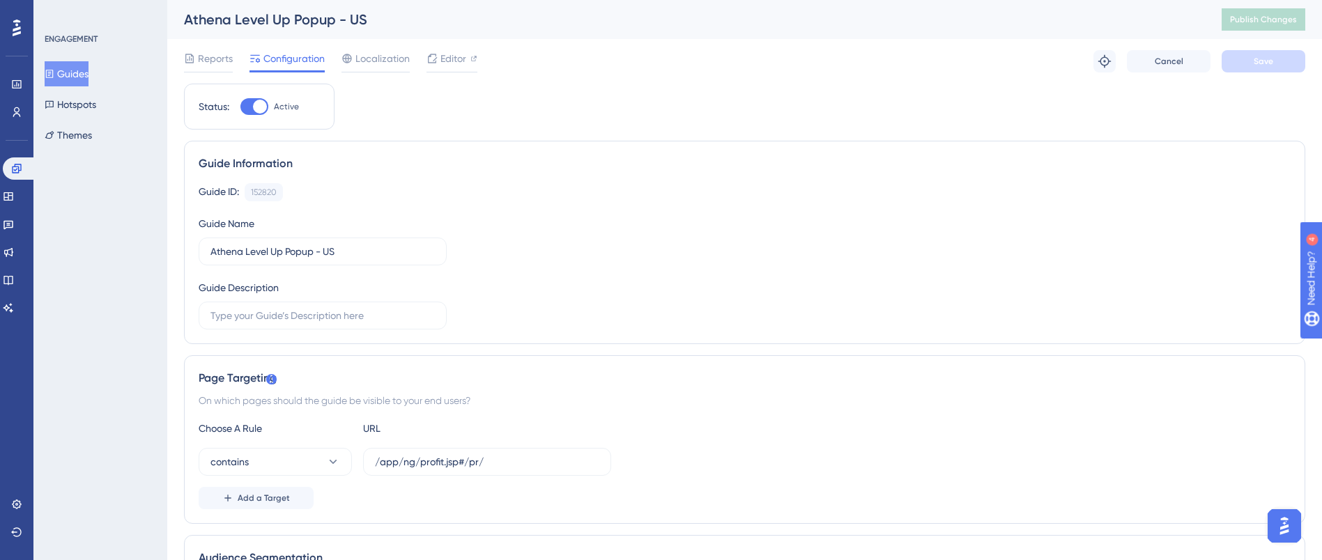
scroll to position [0, 16]
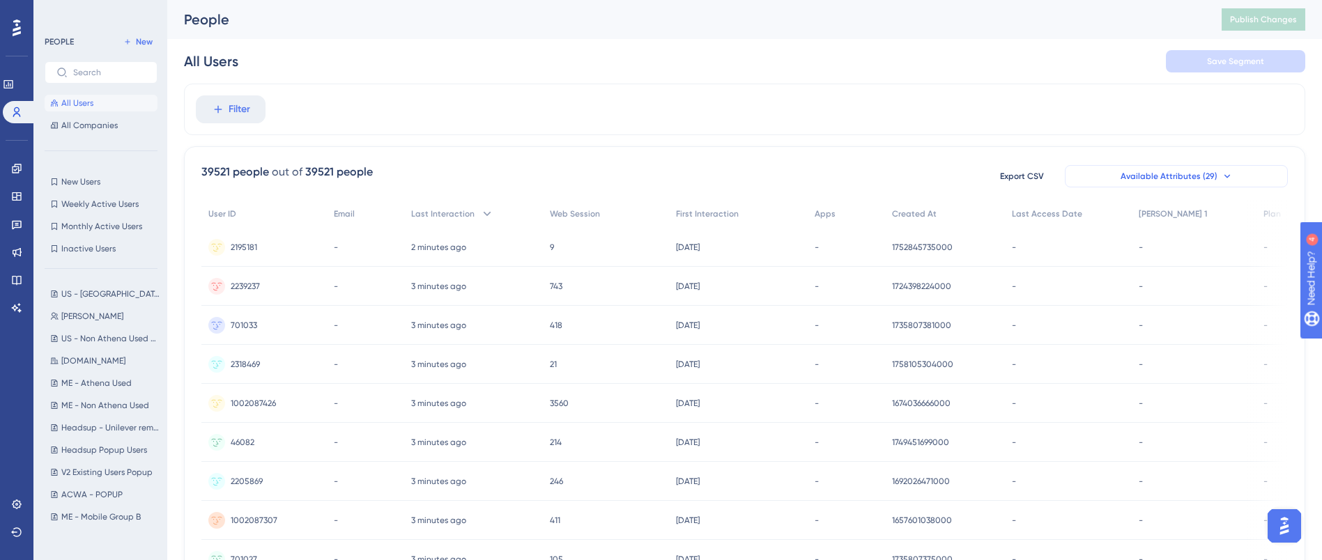
click at [1224, 173] on icon at bounding box center [1226, 176] width 11 height 11
click at [1203, 180] on span "Available Attributes (29)" at bounding box center [1168, 176] width 97 height 11
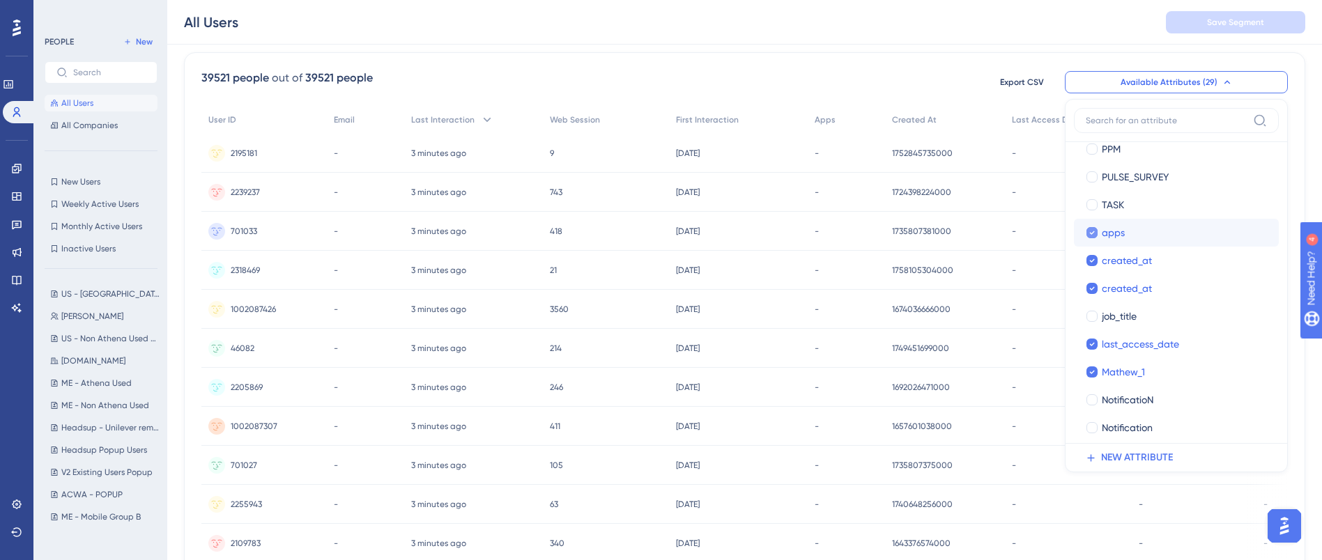
scroll to position [376, 0]
click at [818, 55] on div "39521 people out of 39521 people Export CSV Available Attributes (29) User ID U…" at bounding box center [744, 514] width 1121 height 924
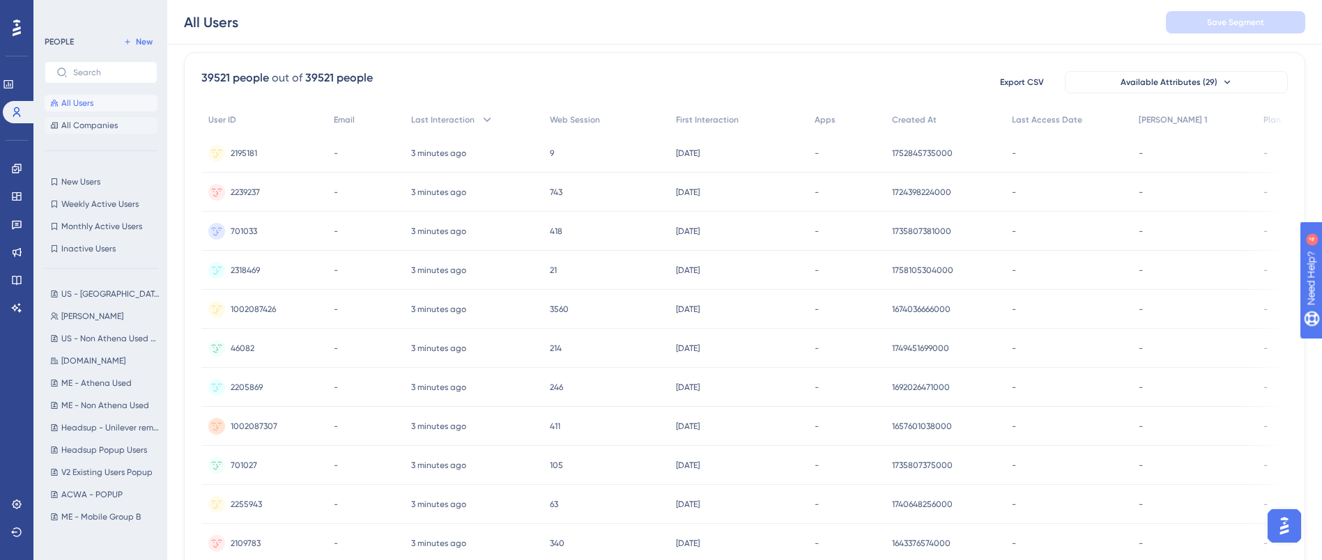
click at [91, 130] on span "All Companies" at bounding box center [89, 125] width 56 height 11
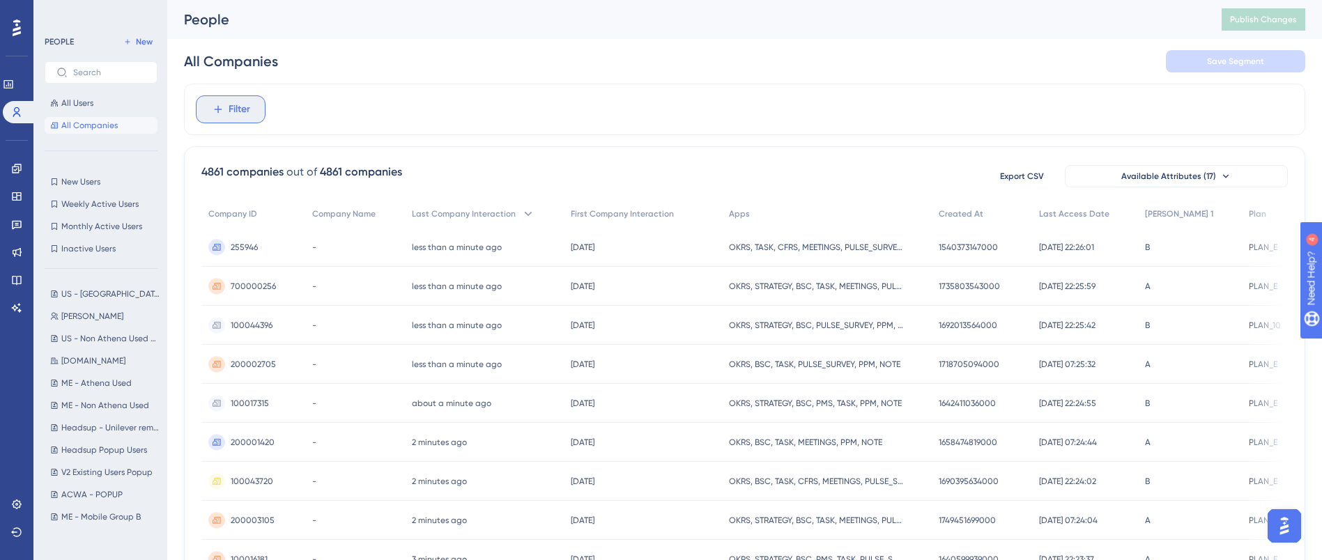
click at [243, 107] on span "Filter" at bounding box center [240, 109] width 22 height 17
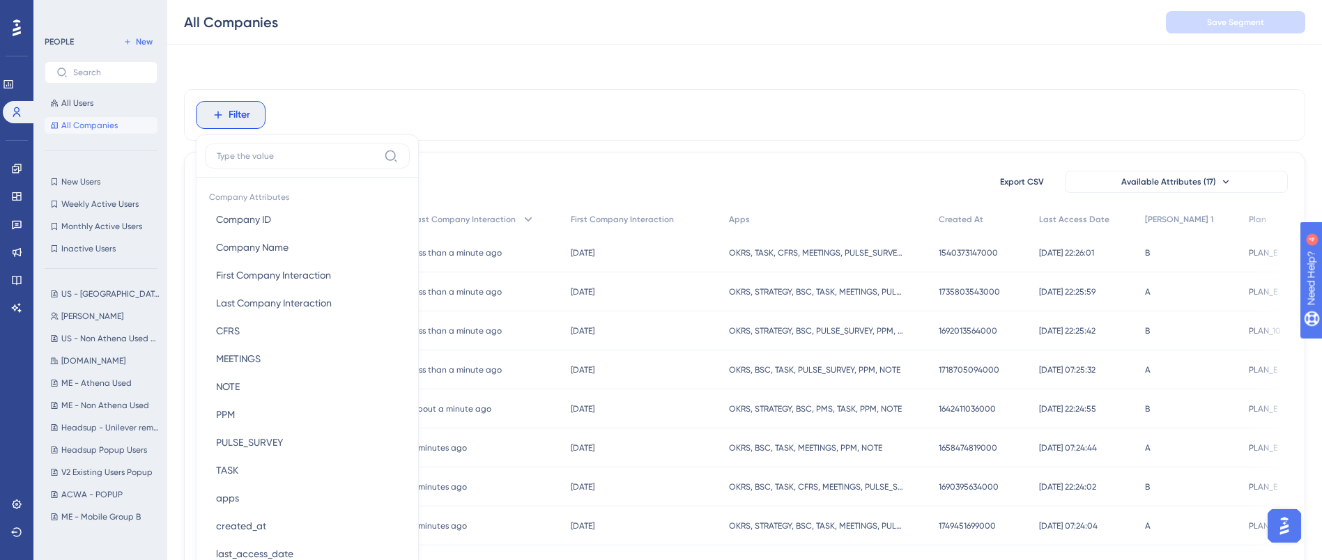
scroll to position [68, 0]
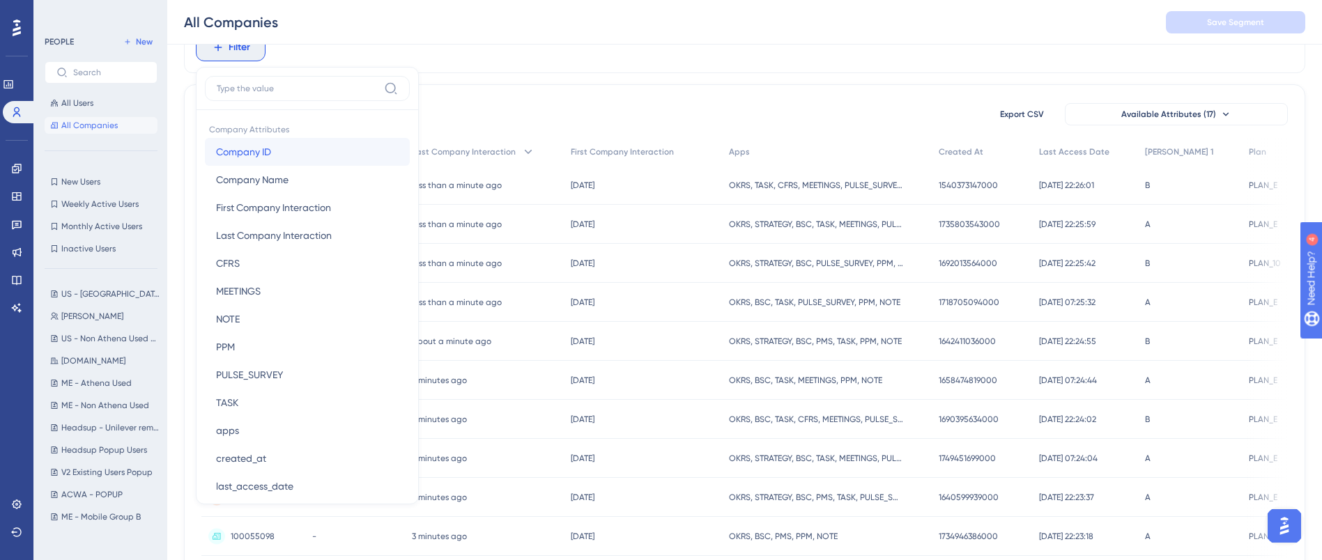
click at [253, 155] on span "Company ID" at bounding box center [243, 152] width 55 height 17
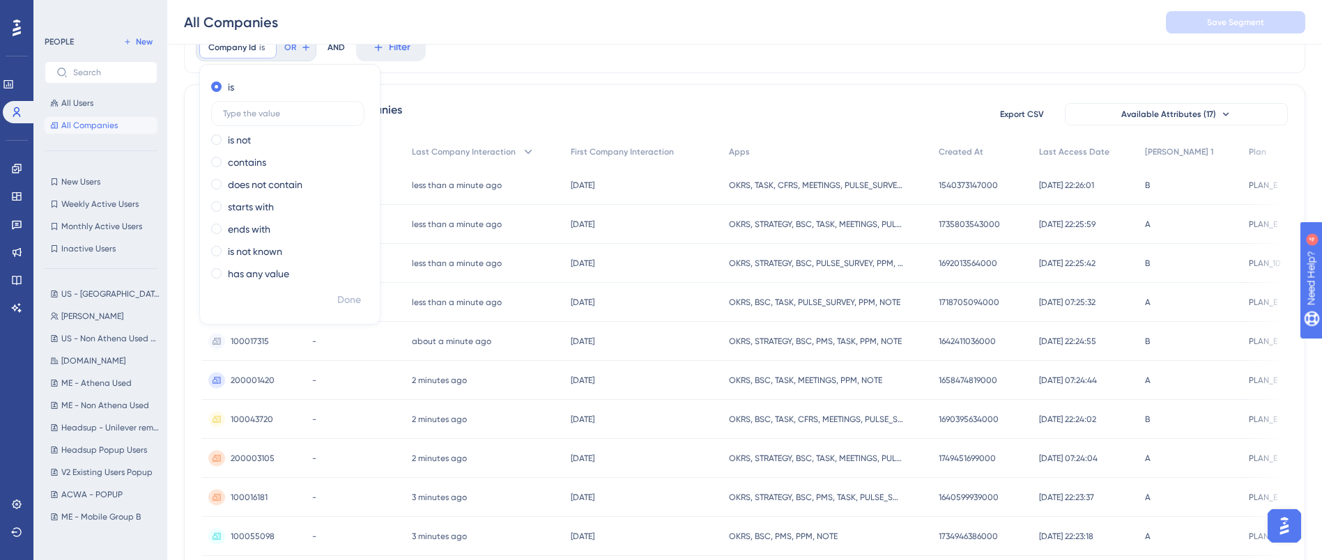
click at [449, 98] on div "4861 companies out of 4861 companies Export CSV Available Attributes (17) Compa…" at bounding box center [744, 546] width 1121 height 924
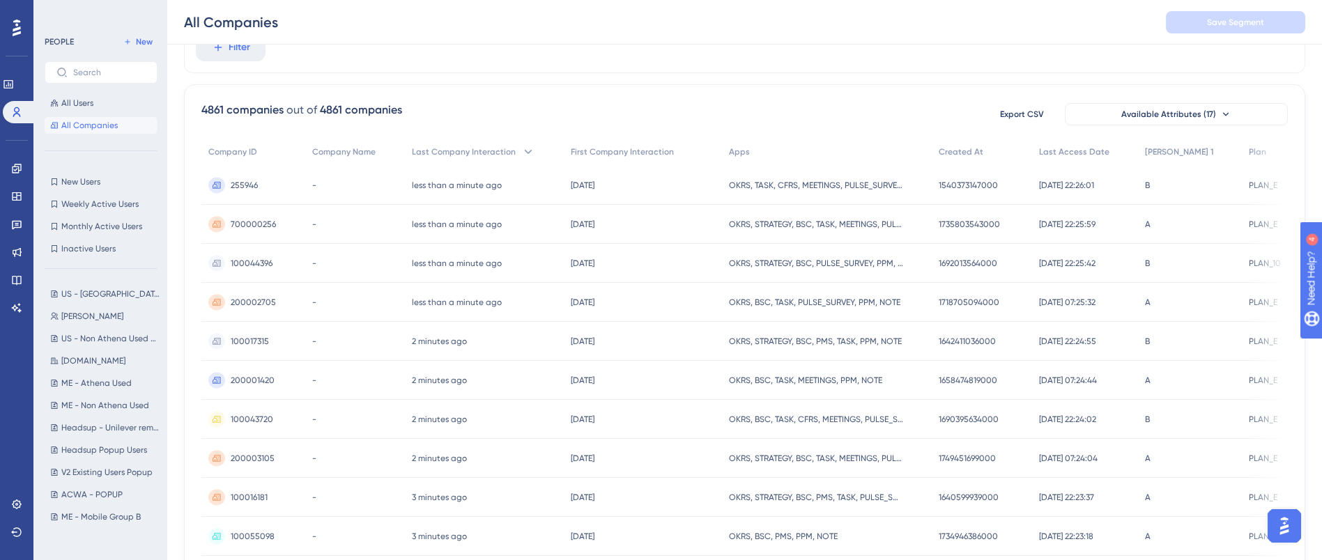
click at [241, 44] on div "All Companies Save Segment" at bounding box center [744, 22] width 1154 height 45
click at [241, 47] on span "Filter" at bounding box center [240, 47] width 22 height 17
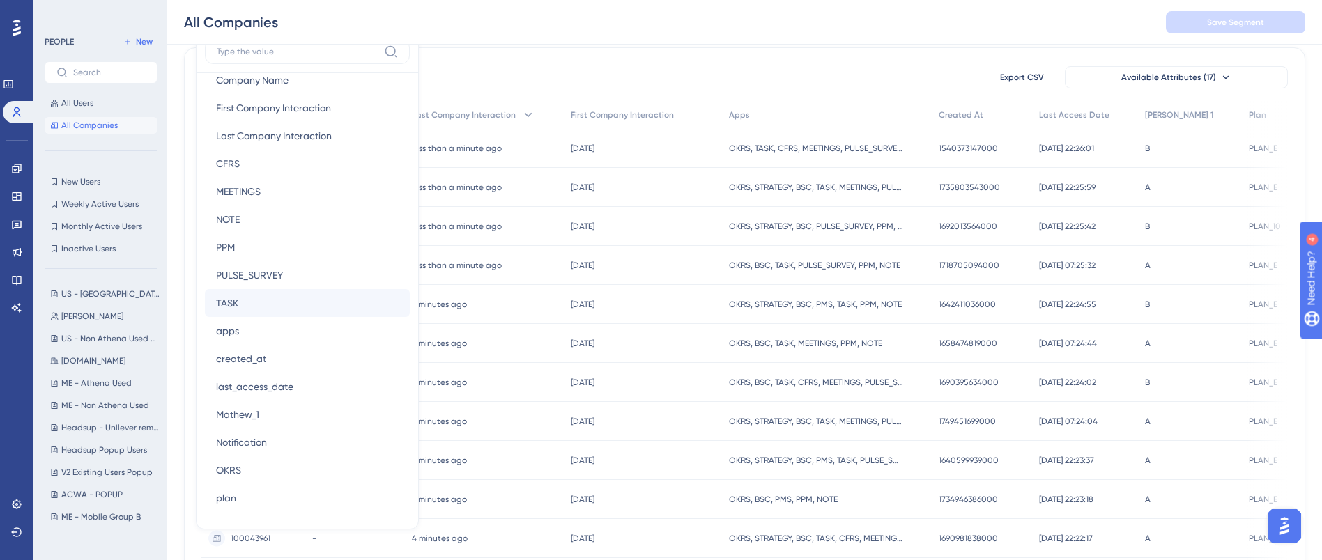
scroll to position [62, 0]
click at [258, 335] on button "apps apps" at bounding box center [307, 332] width 205 height 28
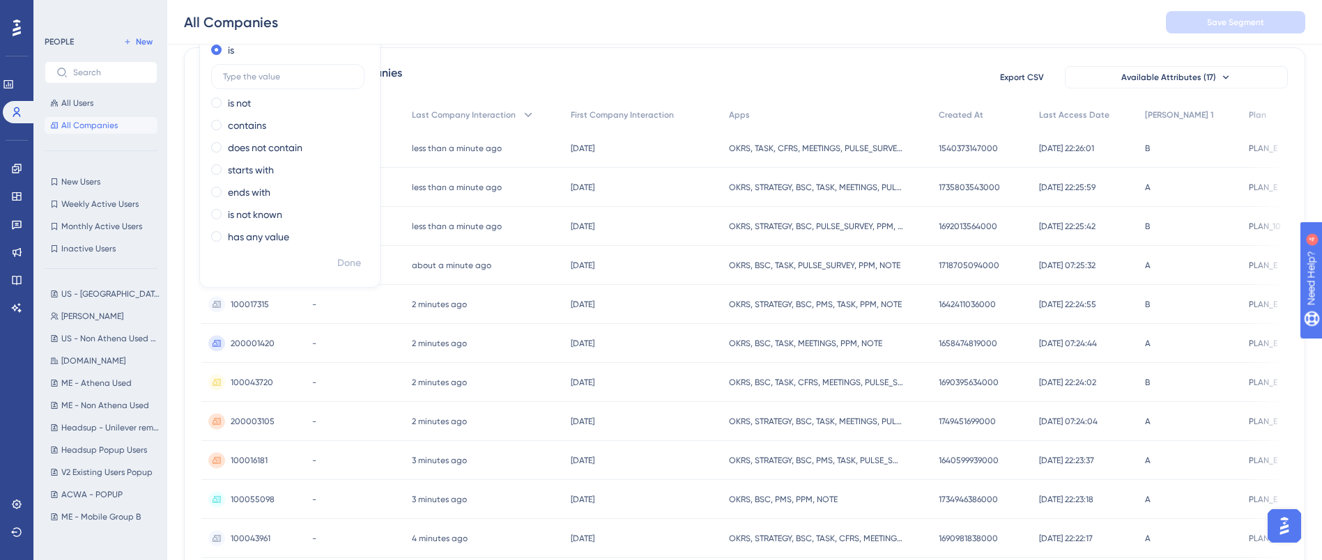
click at [456, 98] on div "4861 companies out of 4861 companies Export CSV Available Attributes (17) Compa…" at bounding box center [744, 509] width 1121 height 924
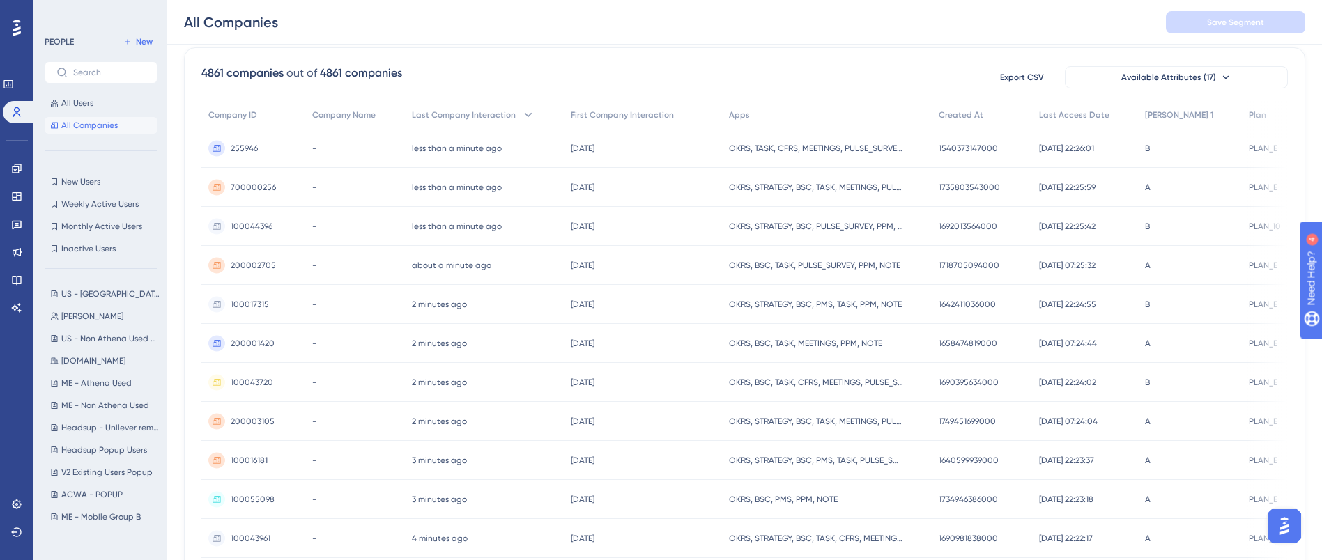
scroll to position [0, 0]
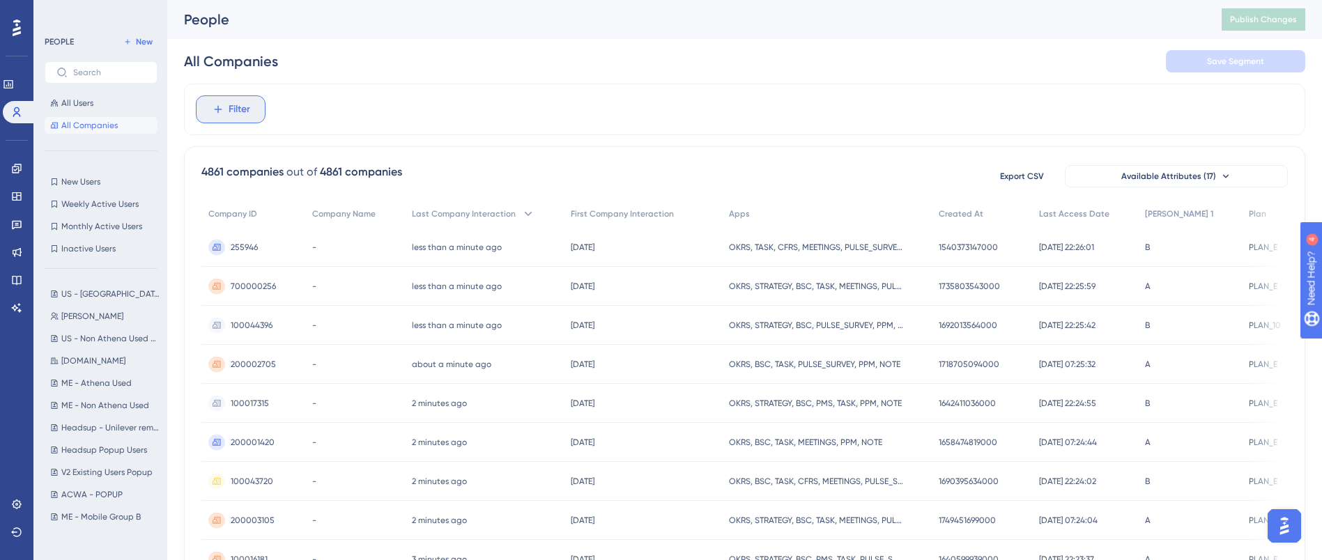
click at [225, 109] on button "Filter" at bounding box center [231, 109] width 70 height 28
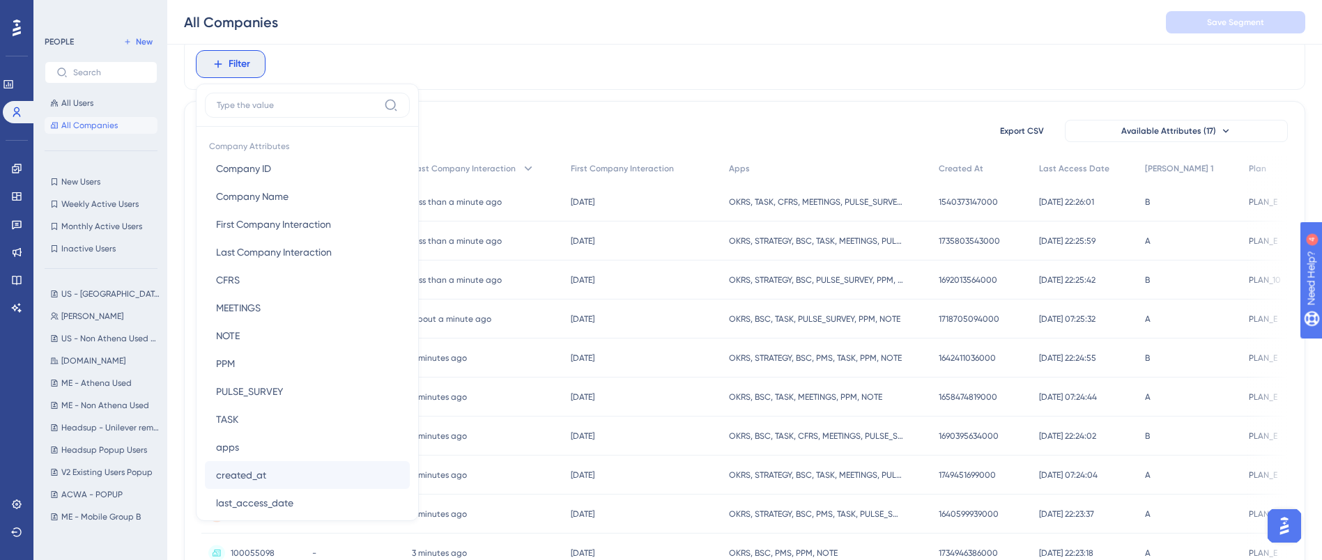
scroll to position [125, 0]
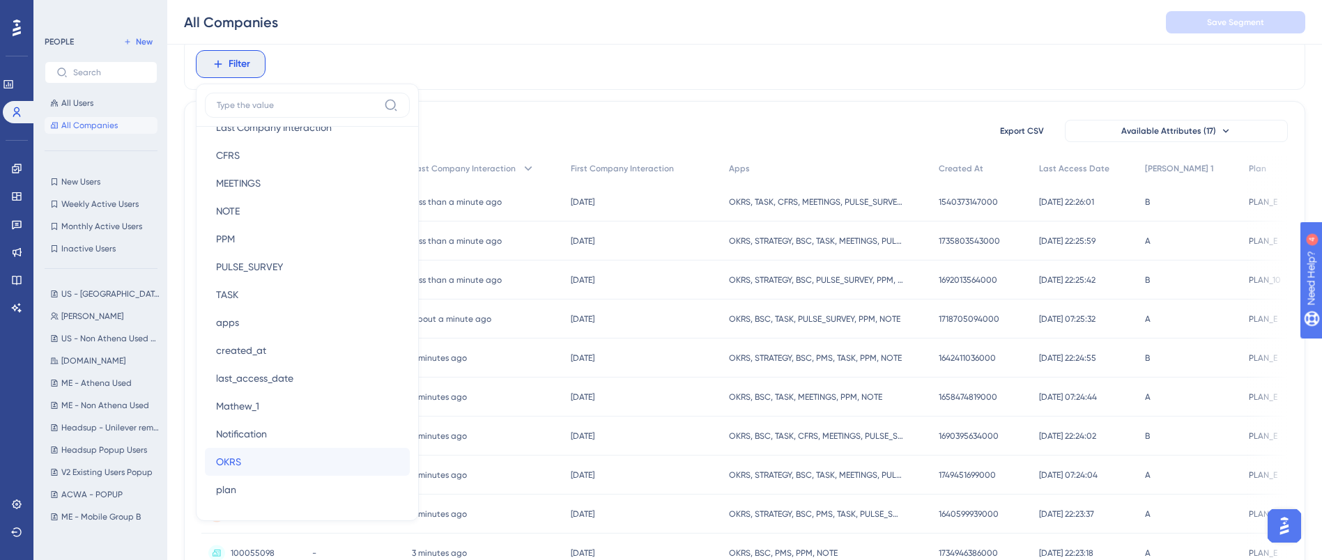
click at [248, 460] on button "OKRS OKRS" at bounding box center [307, 462] width 205 height 28
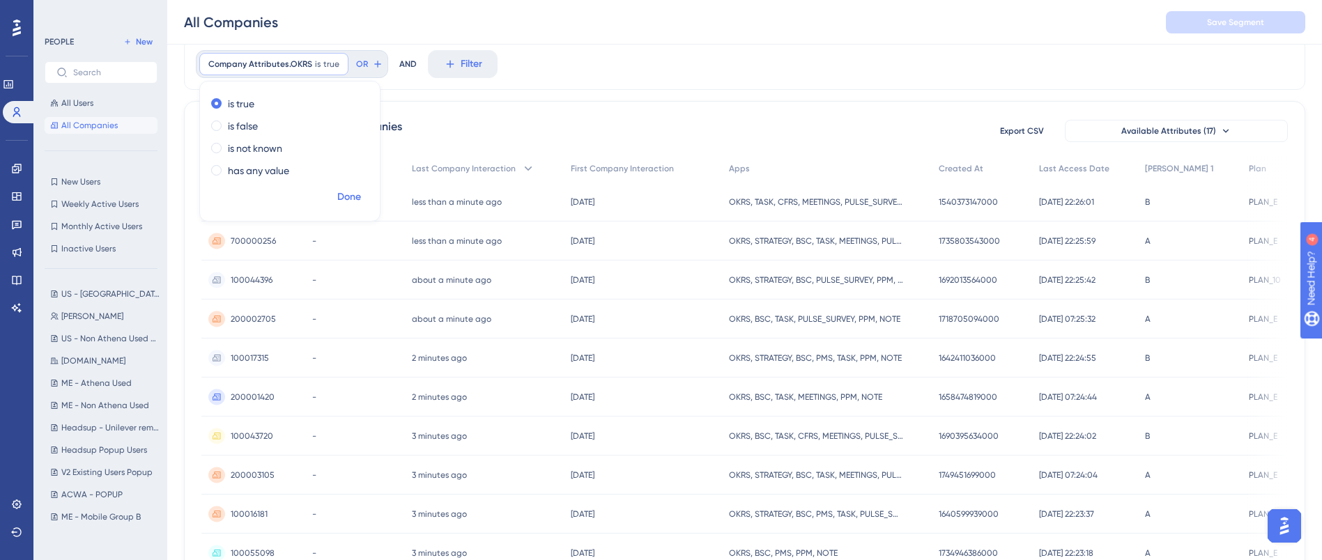
click at [358, 203] on span "Done" at bounding box center [349, 197] width 24 height 17
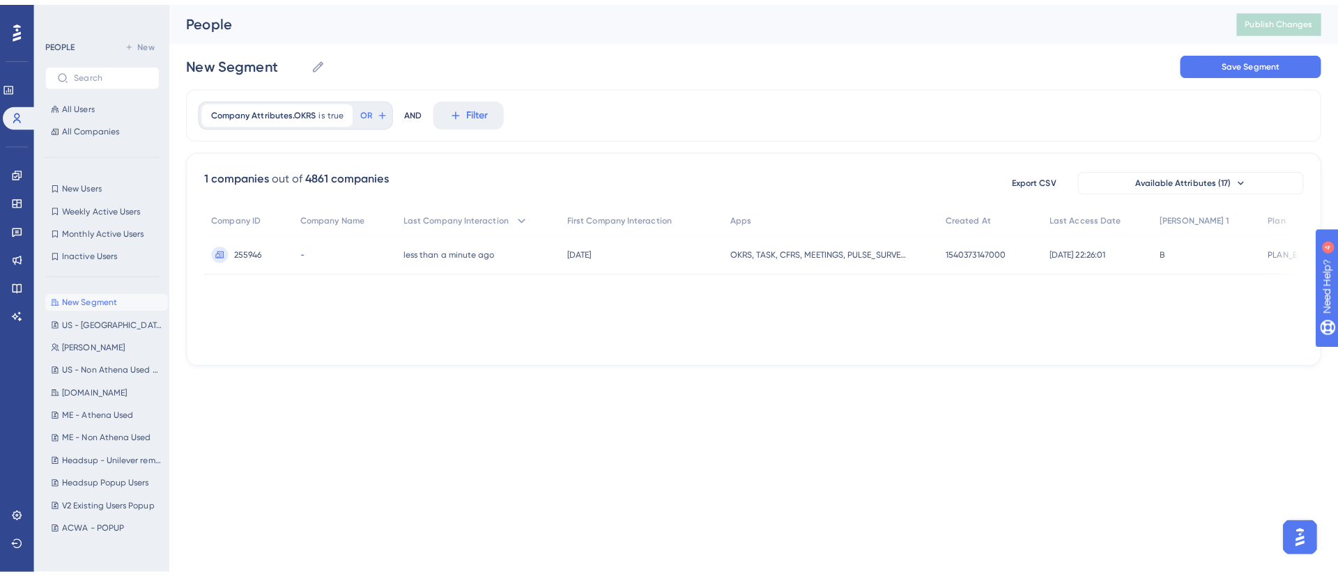
scroll to position [0, 0]
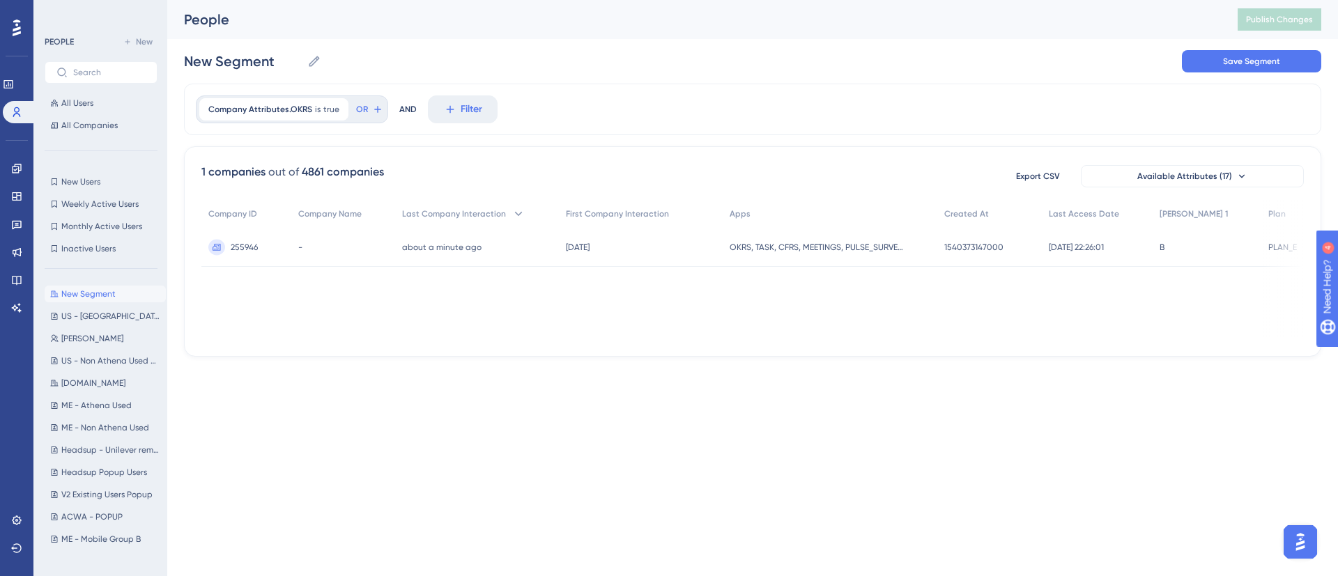
click at [248, 248] on span "255946" at bounding box center [244, 247] width 27 height 11
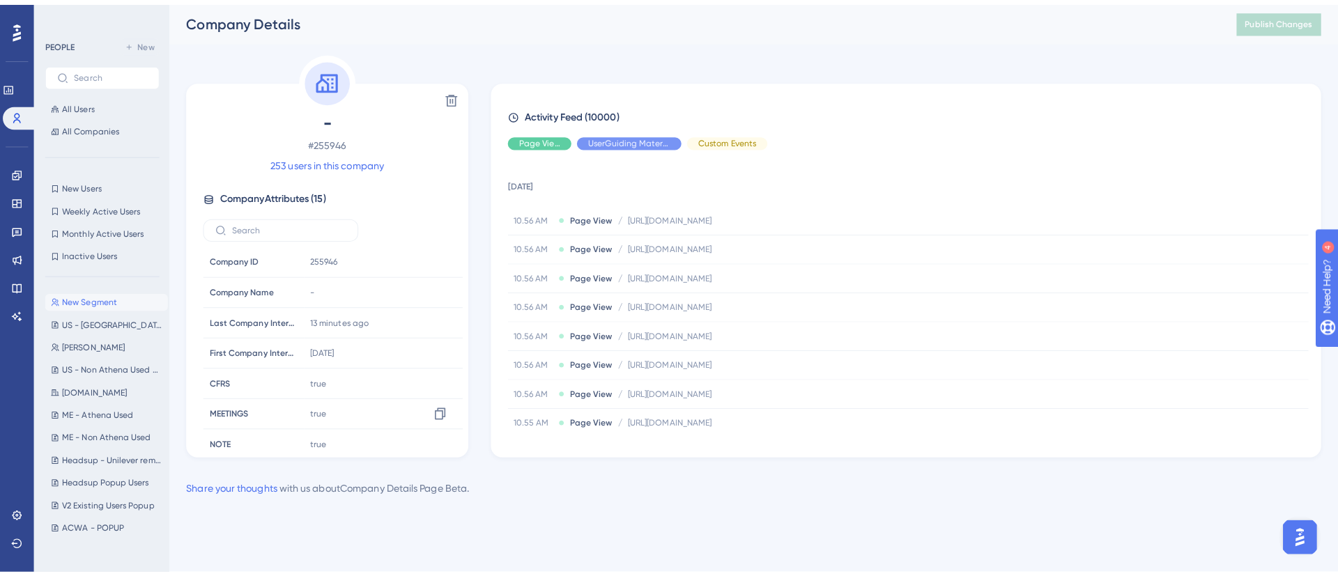
scroll to position [245, 0]
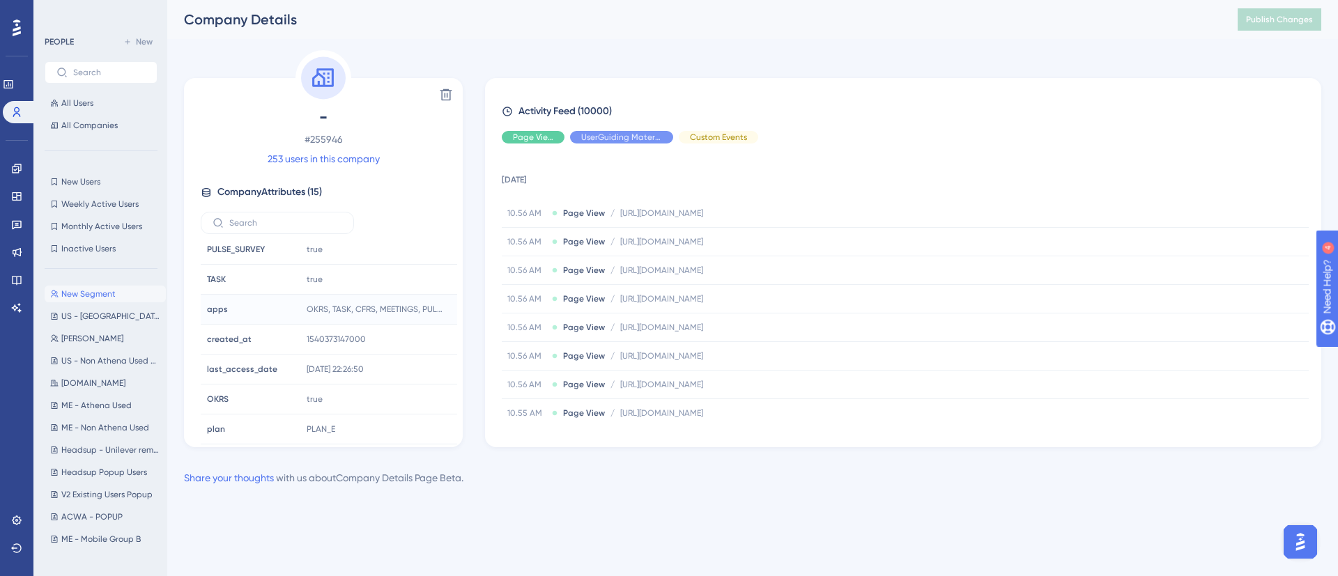
click at [210, 309] on span "apps" at bounding box center [217, 309] width 21 height 11
click at [327, 311] on span "OKRS, TASK, CFRS, MEETINGS, PULSE_SURVEY, PPM, NOTE" at bounding box center [365, 309] width 117 height 11
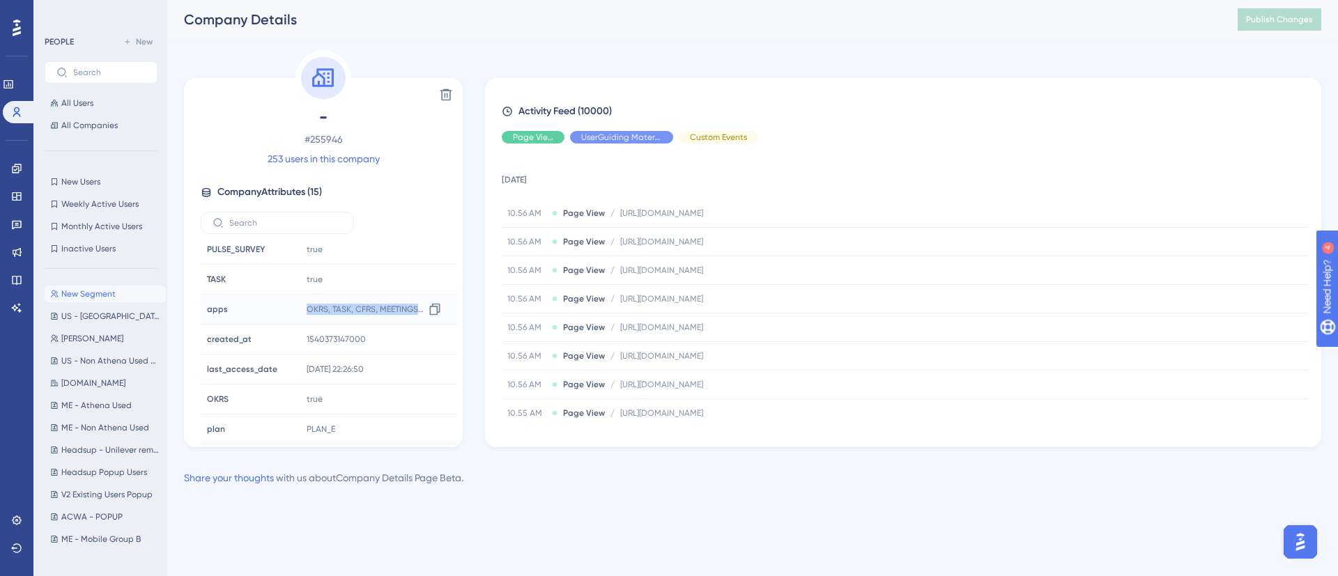
click at [327, 311] on span "OKRS, TASK, CFRS, MEETINGS, PULSE_SURVEY, PPM, NOTE" at bounding box center [365, 309] width 117 height 11
click at [215, 304] on span "apps" at bounding box center [217, 309] width 21 height 11
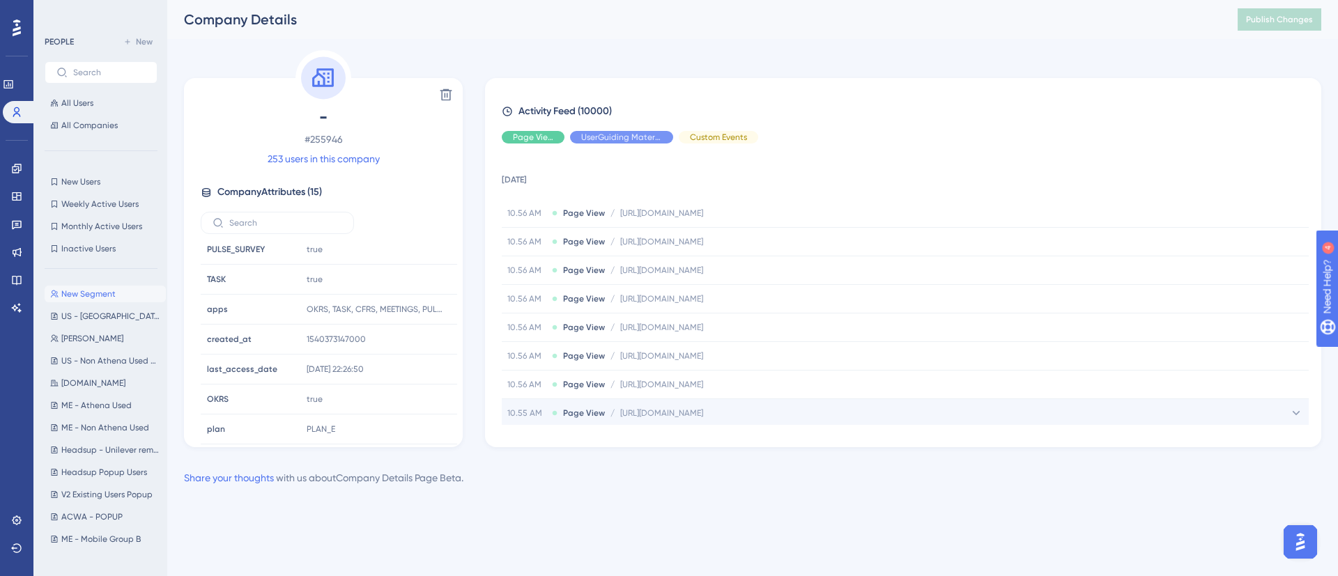
click at [573, 421] on div "10.55 AM Page View / [URL][DOMAIN_NAME] [URL][DOMAIN_NAME]" at bounding box center [905, 413] width 807 height 28
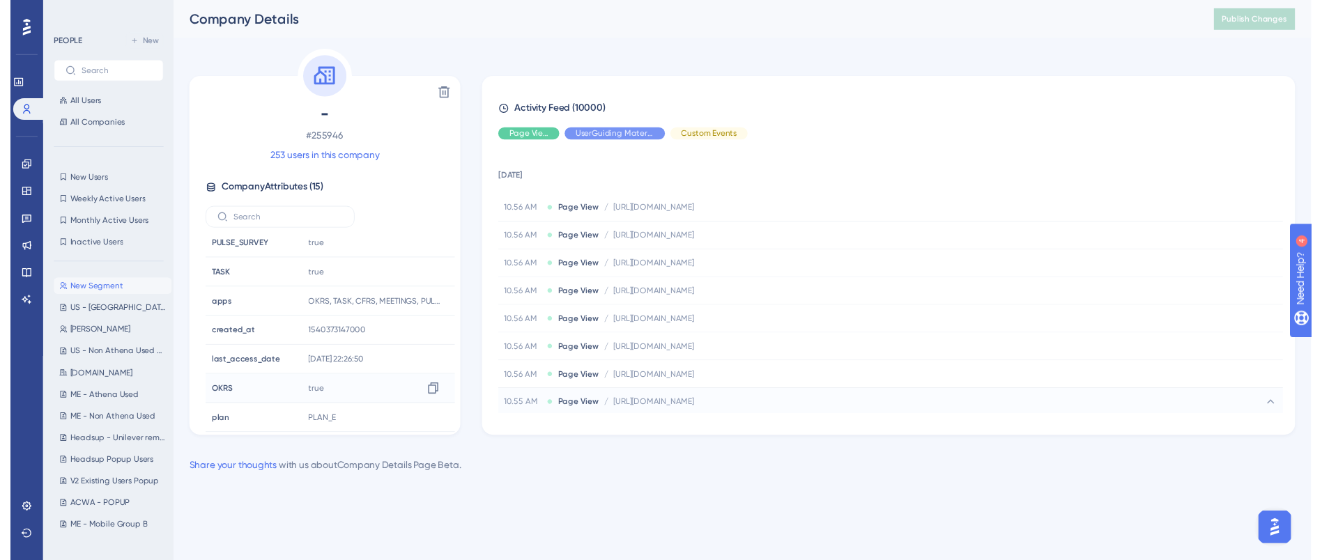
scroll to position [0, 0]
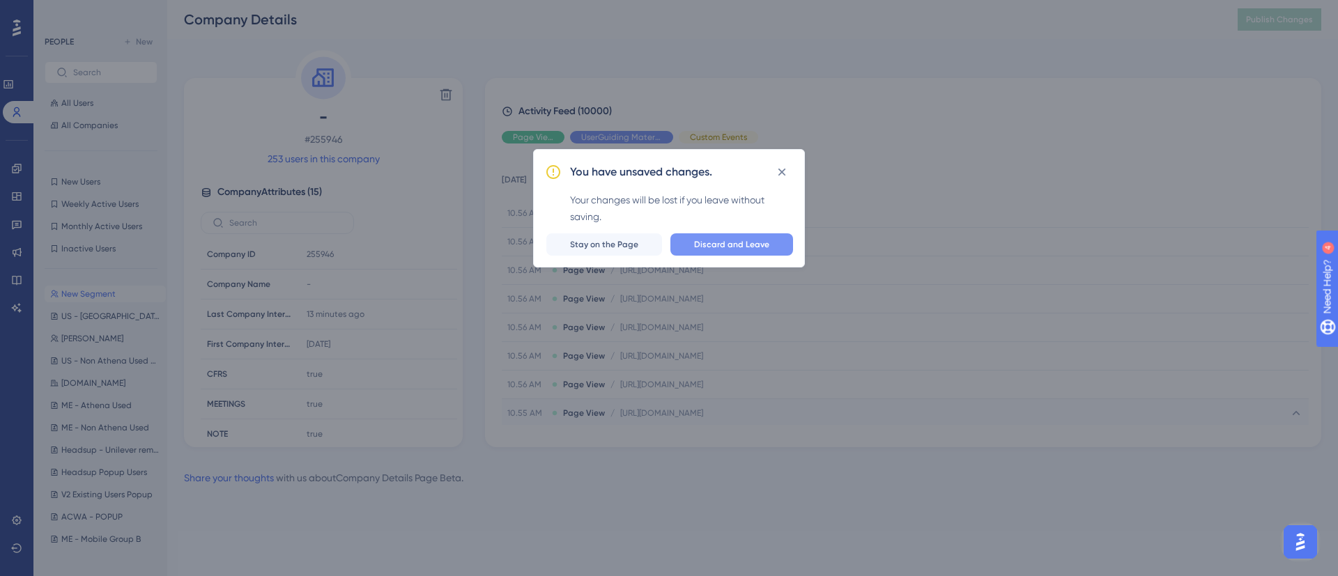
click at [718, 240] on span "Discard and Leave" at bounding box center [731, 244] width 75 height 11
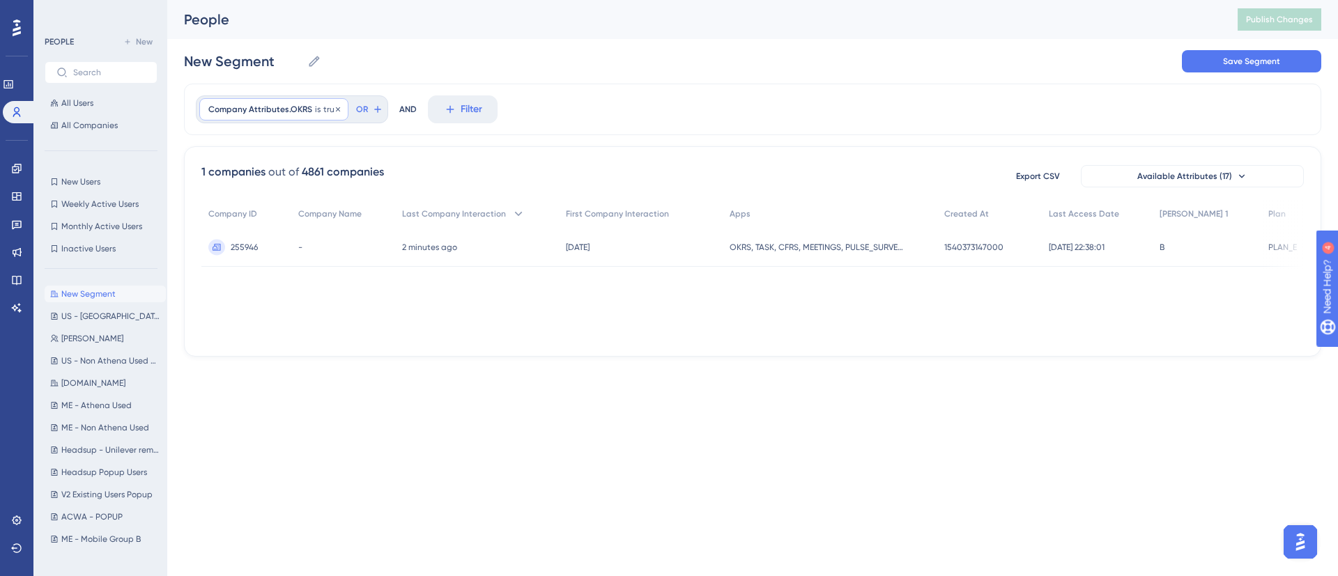
click at [284, 110] on span "Company Attributes.OKRS" at bounding box center [260, 109] width 104 height 11
click at [502, 183] on div "1 companies out of 4861 companies Export CSV Available Attributes (17)" at bounding box center [752, 176] width 1102 height 25
click at [334, 108] on icon at bounding box center [338, 109] width 8 height 8
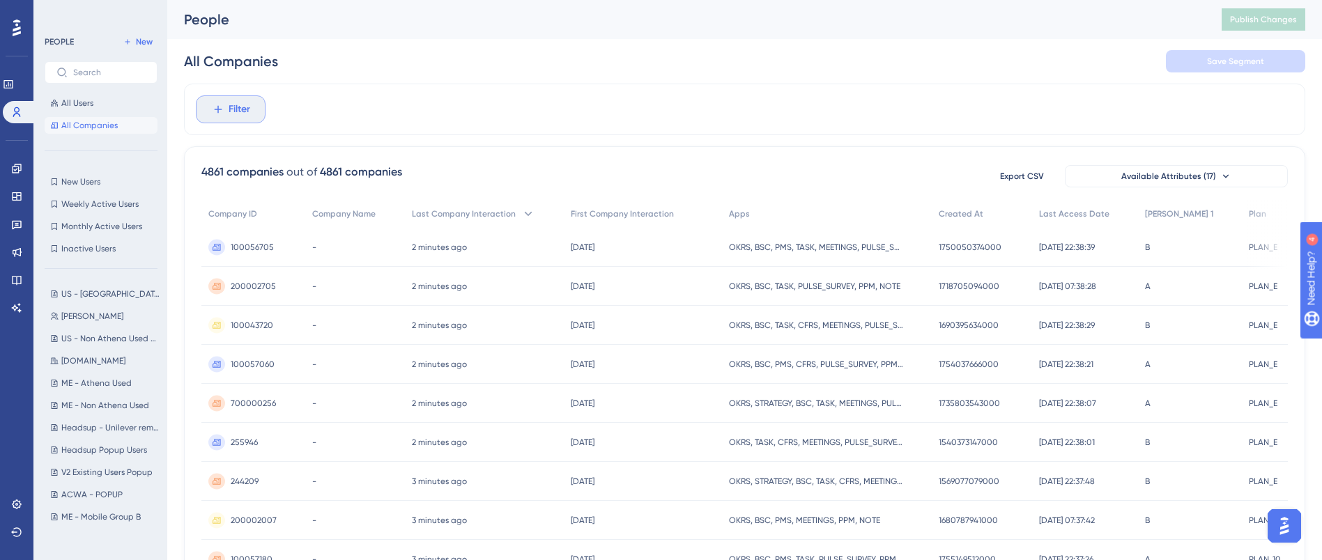
click at [232, 120] on button "Filter" at bounding box center [231, 109] width 70 height 28
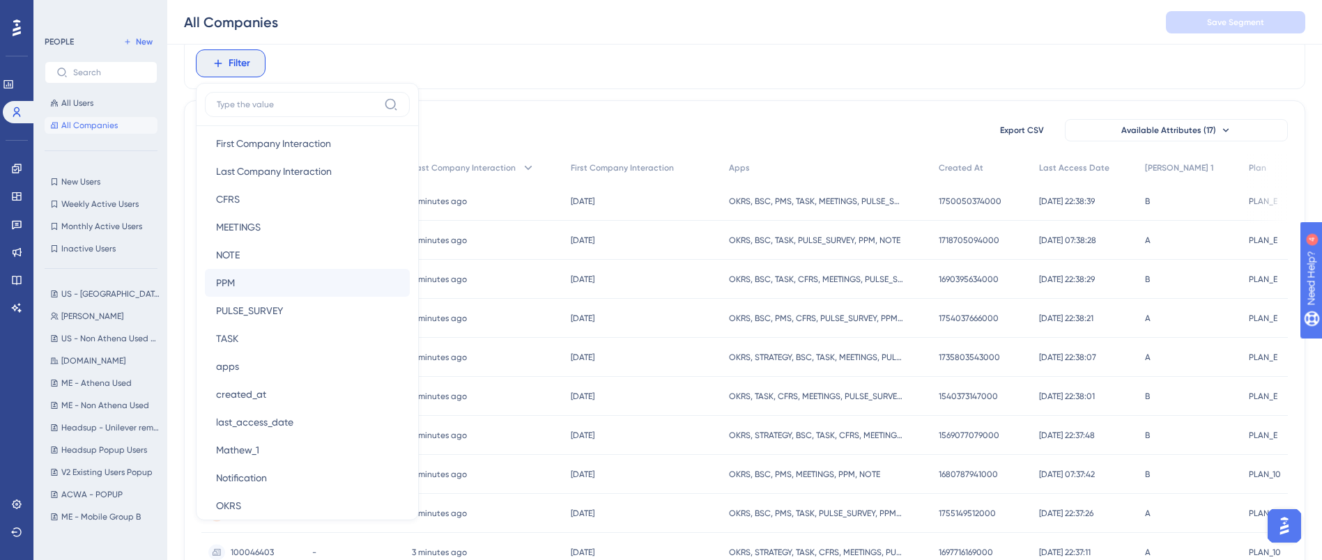
scroll to position [125, 0]
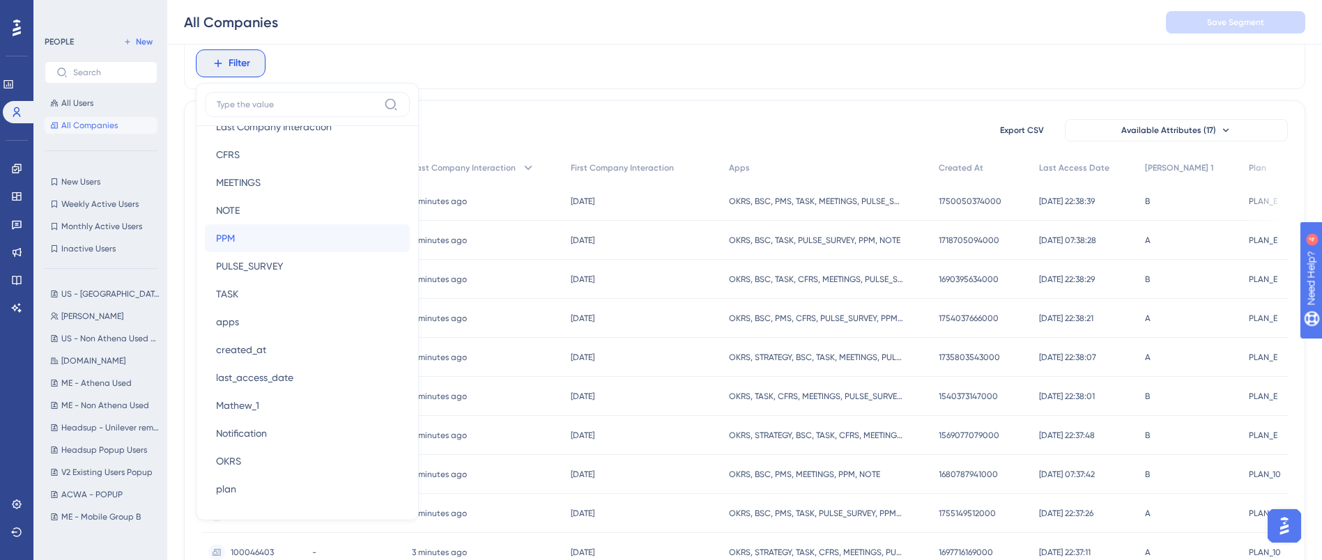
click at [279, 240] on button "PPM PPM" at bounding box center [307, 238] width 205 height 28
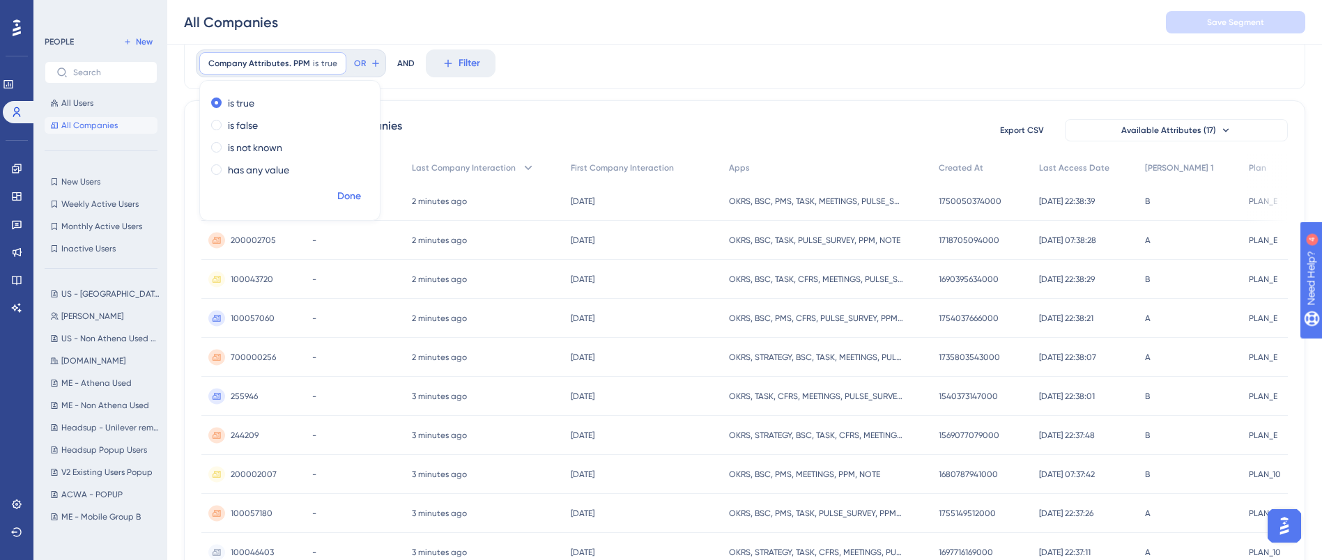
click at [349, 190] on span "Done" at bounding box center [349, 196] width 24 height 17
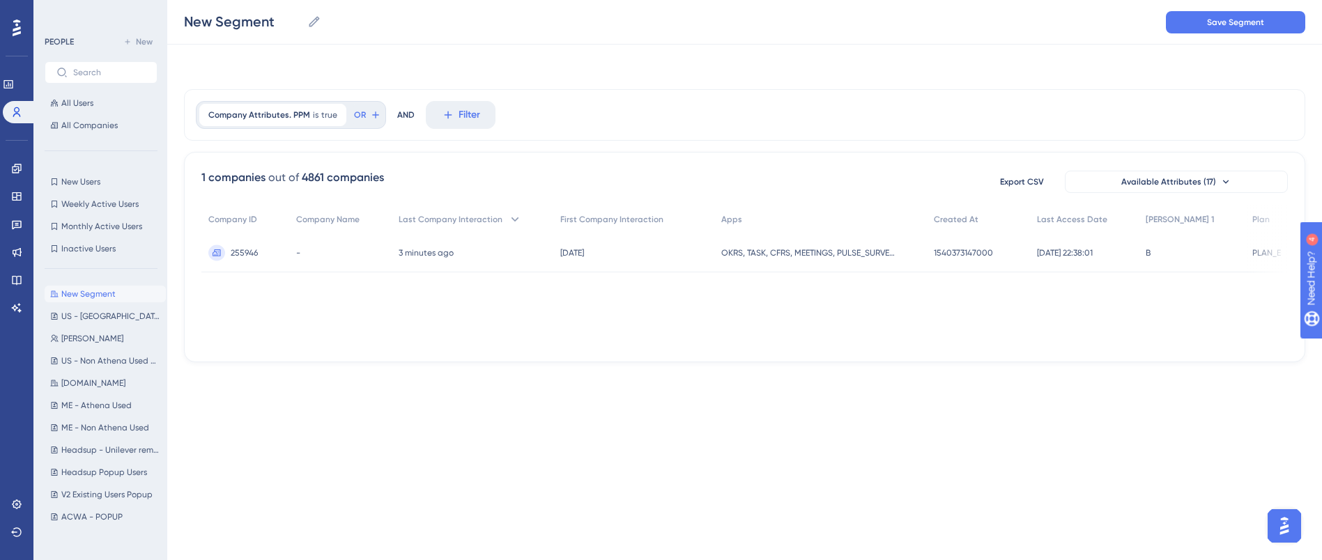
scroll to position [0, 0]
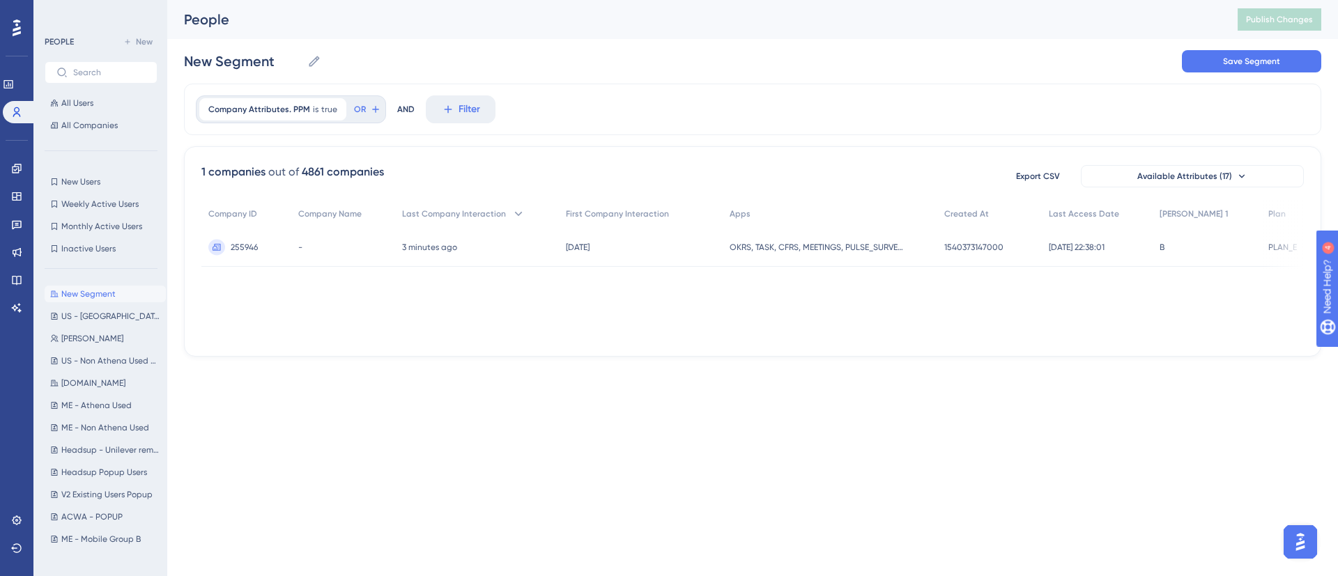
click at [505, 115] on div "Company Attributes. PPM is true true Remove OR AND Filter" at bounding box center [752, 110] width 1137 height 52
click at [1093, 70] on div "New Segment New Segment Save Segment" at bounding box center [752, 61] width 1137 height 45
click at [80, 286] on button "New Segment New Segment" at bounding box center [105, 294] width 121 height 17
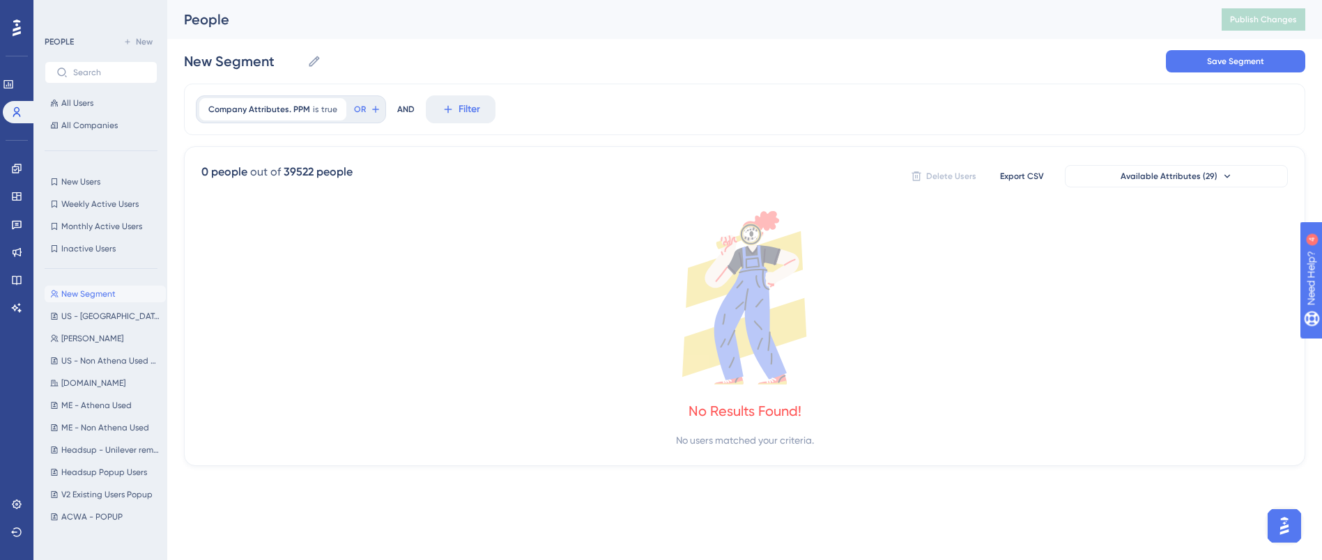
click at [394, 36] on div "People Publish Changes" at bounding box center [744, 19] width 1154 height 39
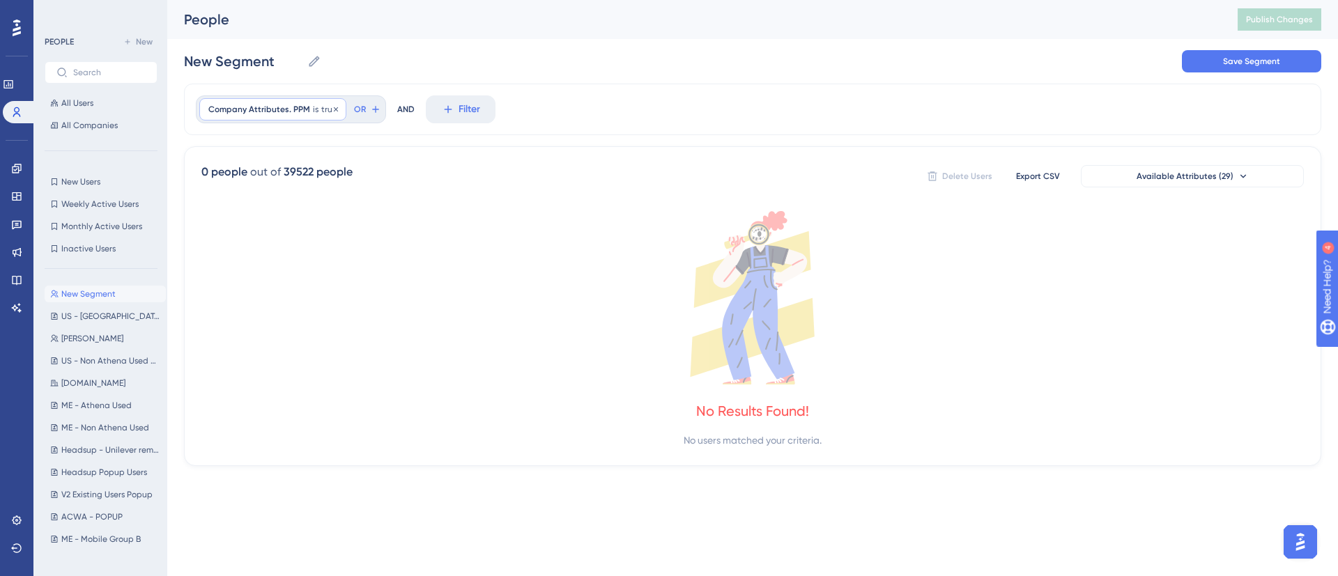
click at [332, 110] on icon at bounding box center [336, 109] width 8 height 8
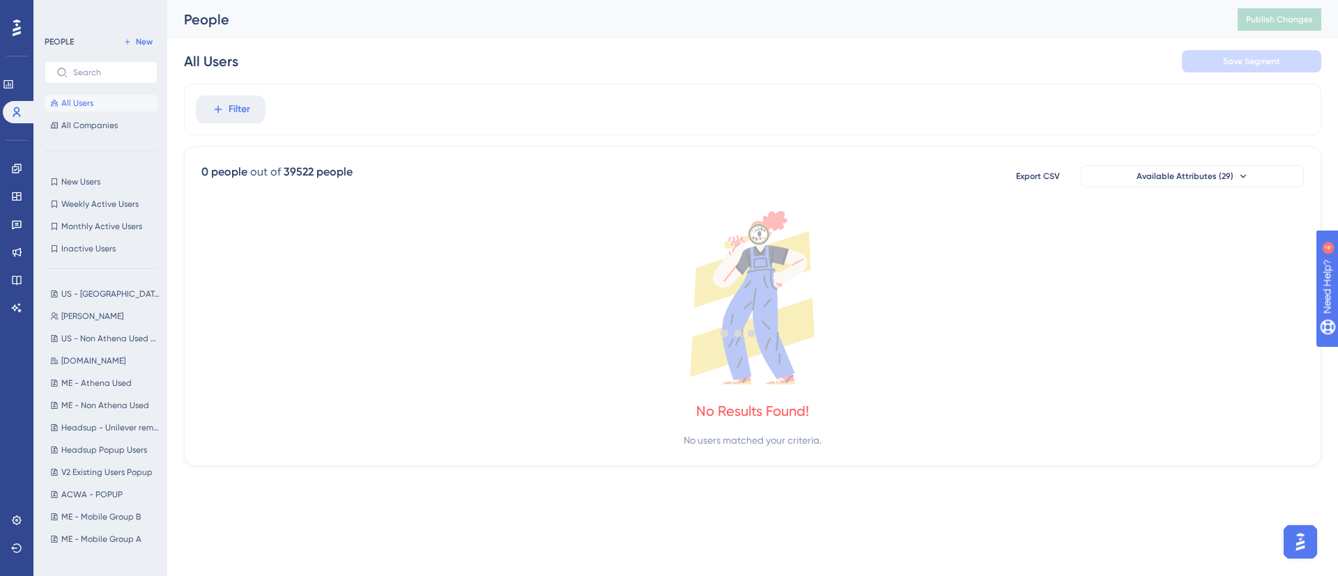
click at [484, 77] on div "All Users Save Segment" at bounding box center [752, 61] width 1137 height 45
